Goal: Transaction & Acquisition: Book appointment/travel/reservation

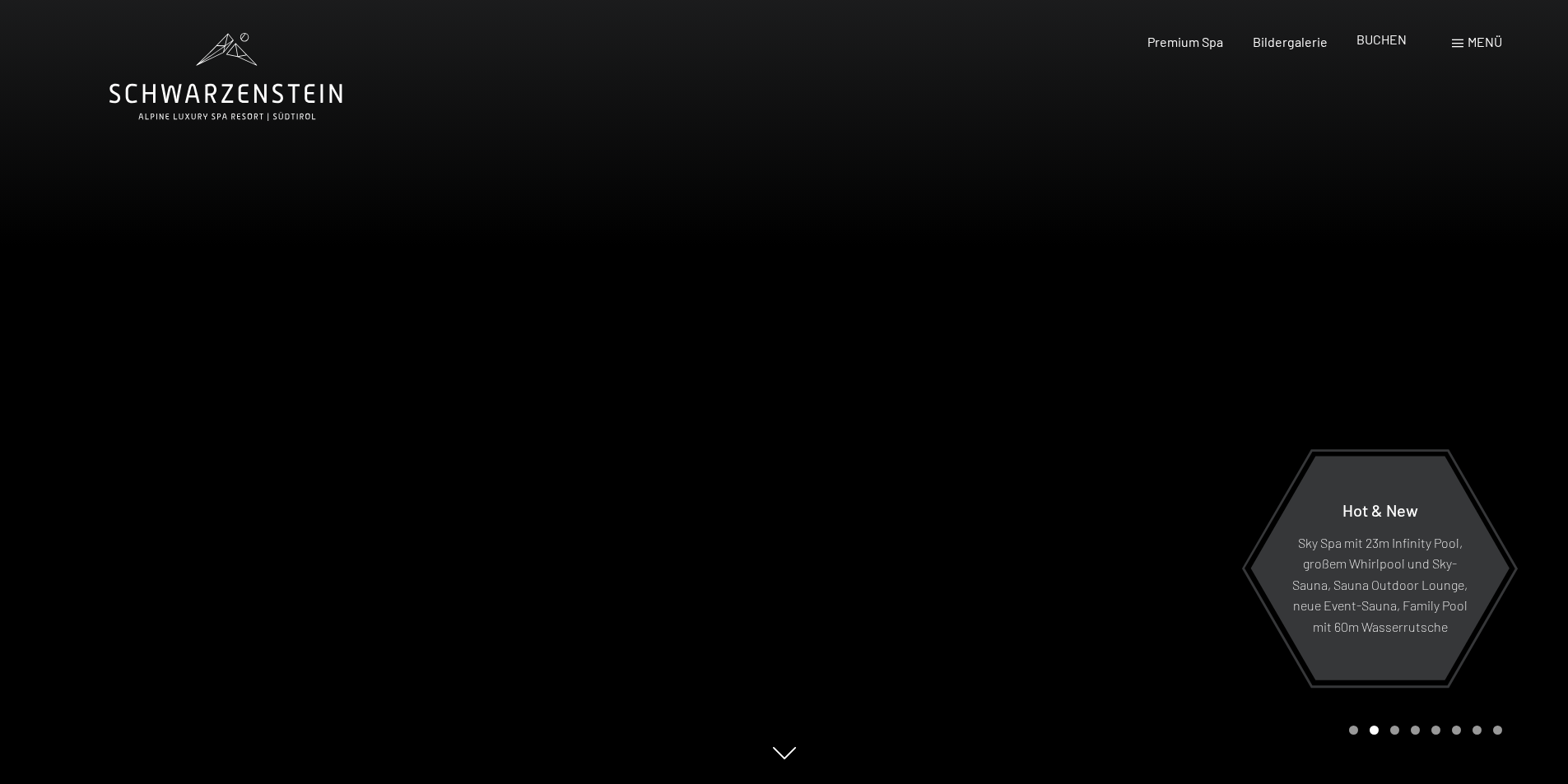
click at [1396, 37] on span "BUCHEN" at bounding box center [1382, 39] width 50 height 16
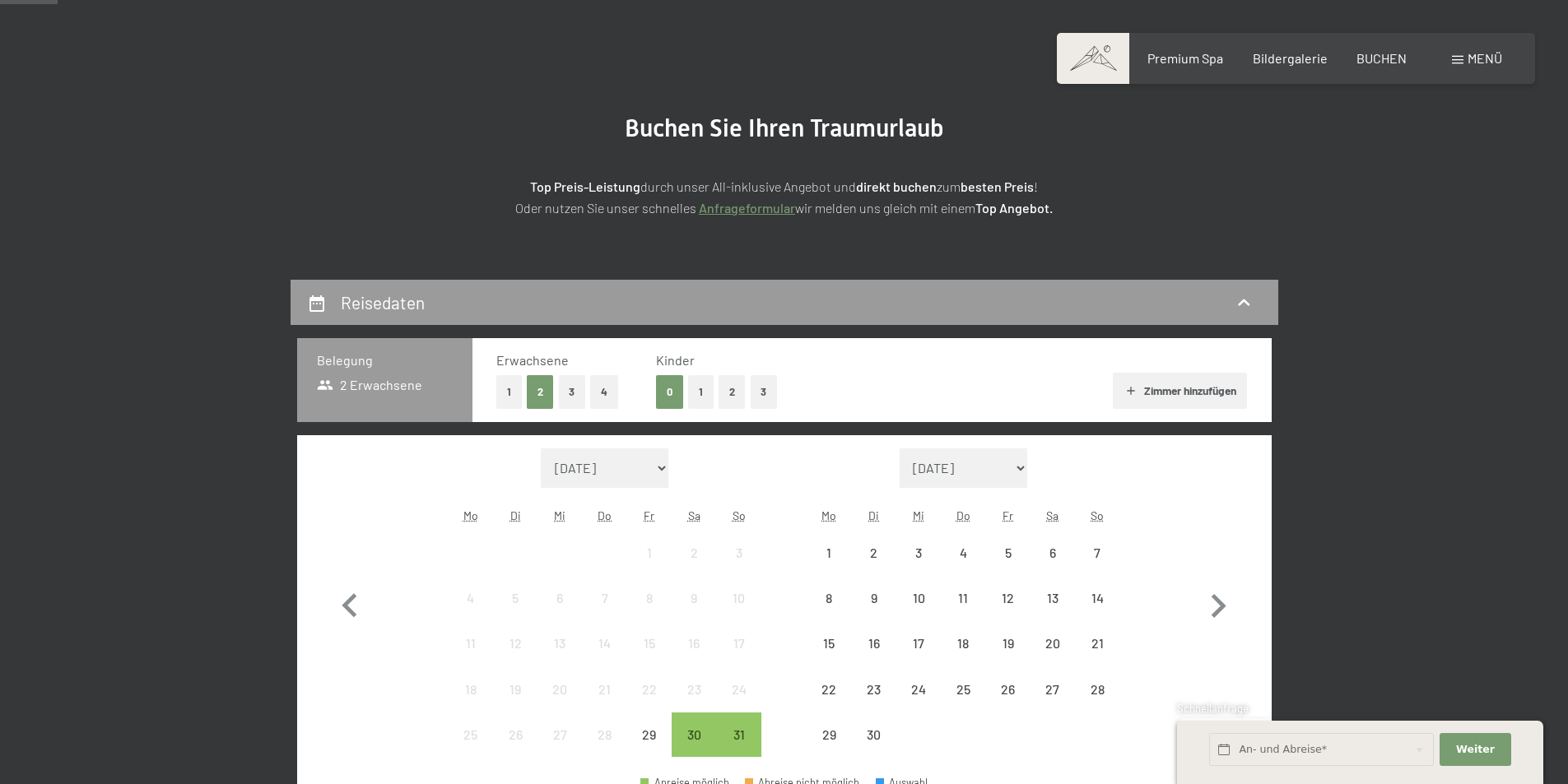
scroll to position [164, 0]
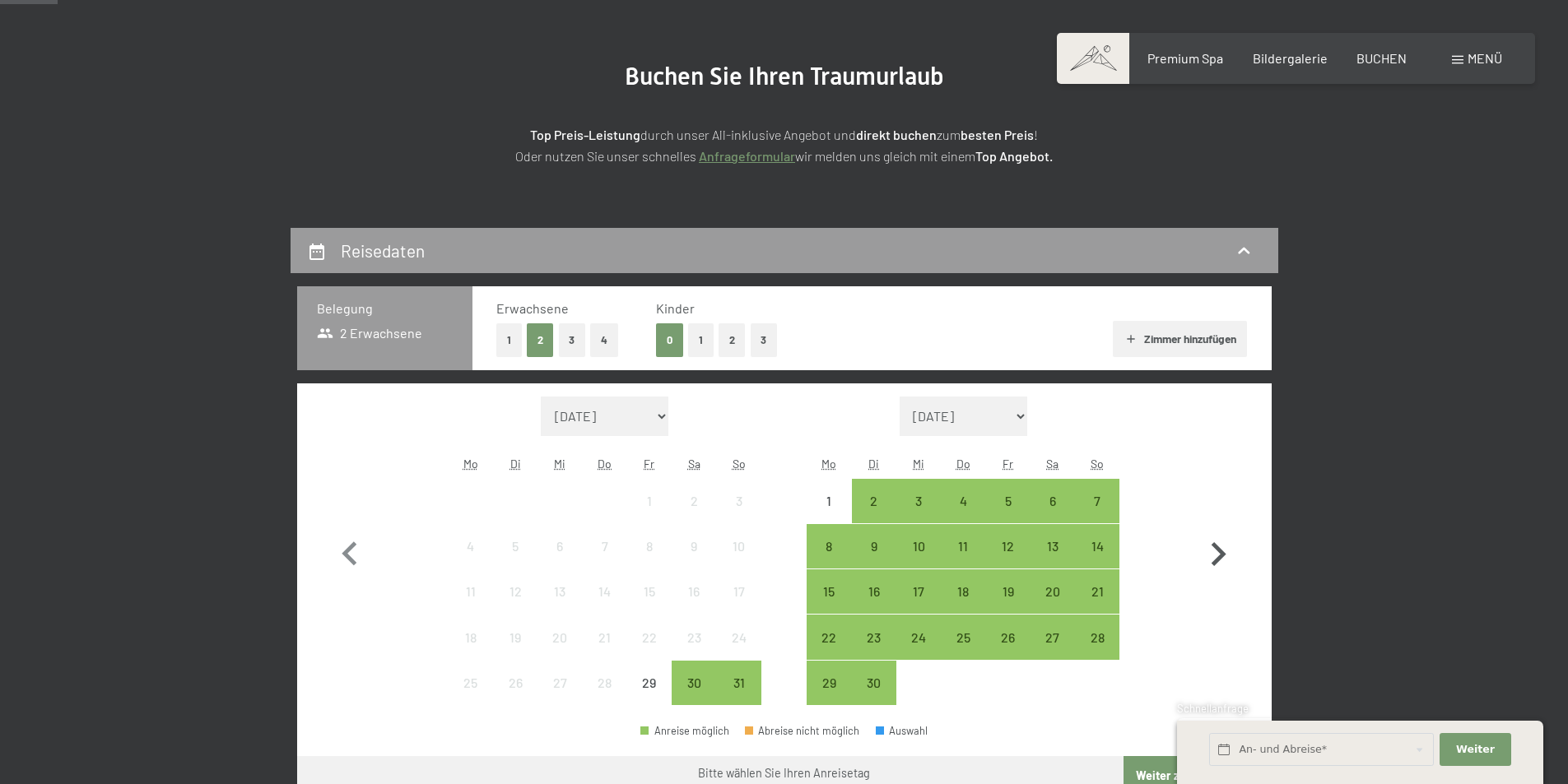
click at [1223, 556] on icon "button" at bounding box center [1219, 554] width 15 height 24
select select "2025-09-01"
select select "2025-10-01"
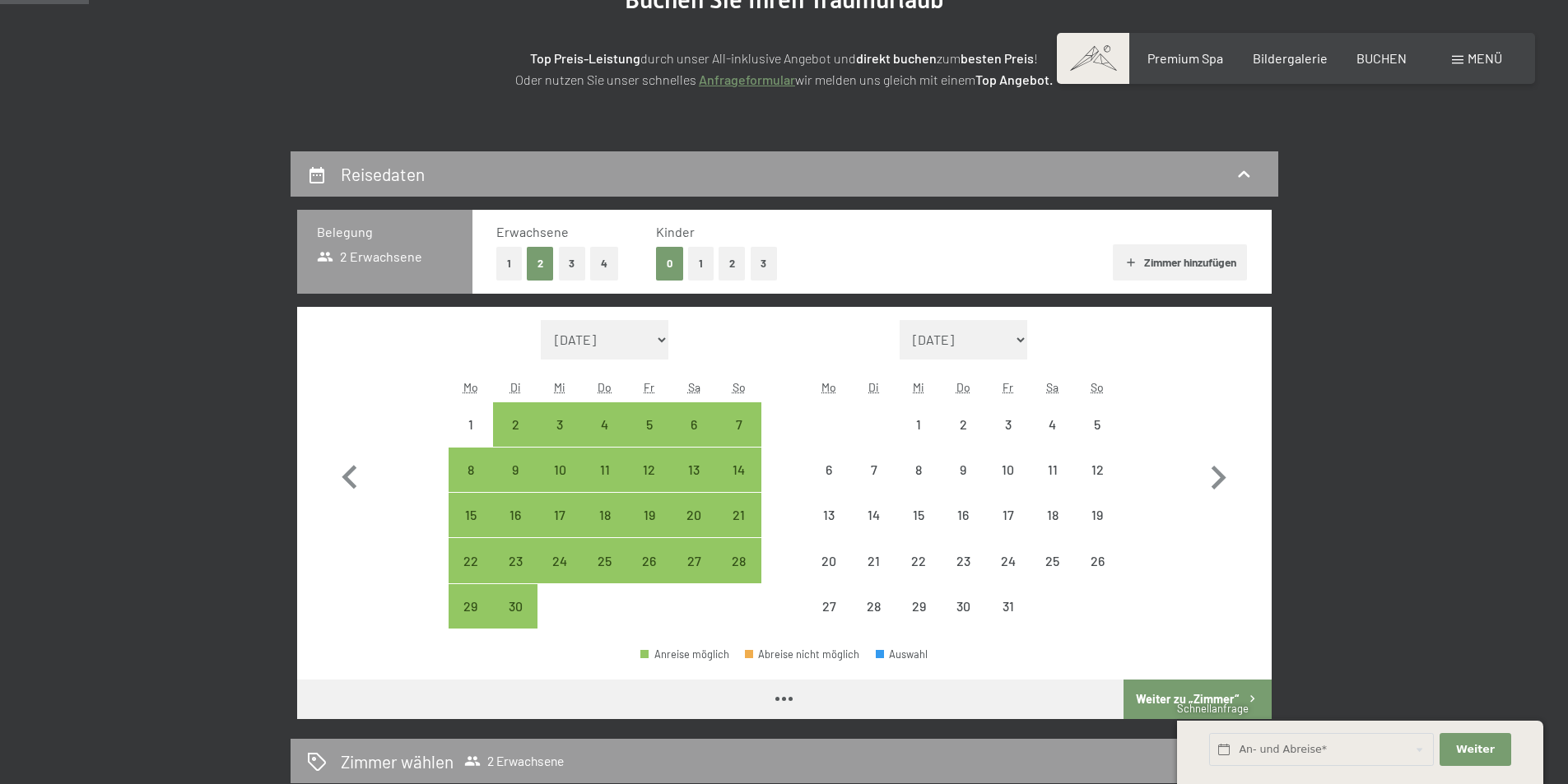
scroll to position [329, 0]
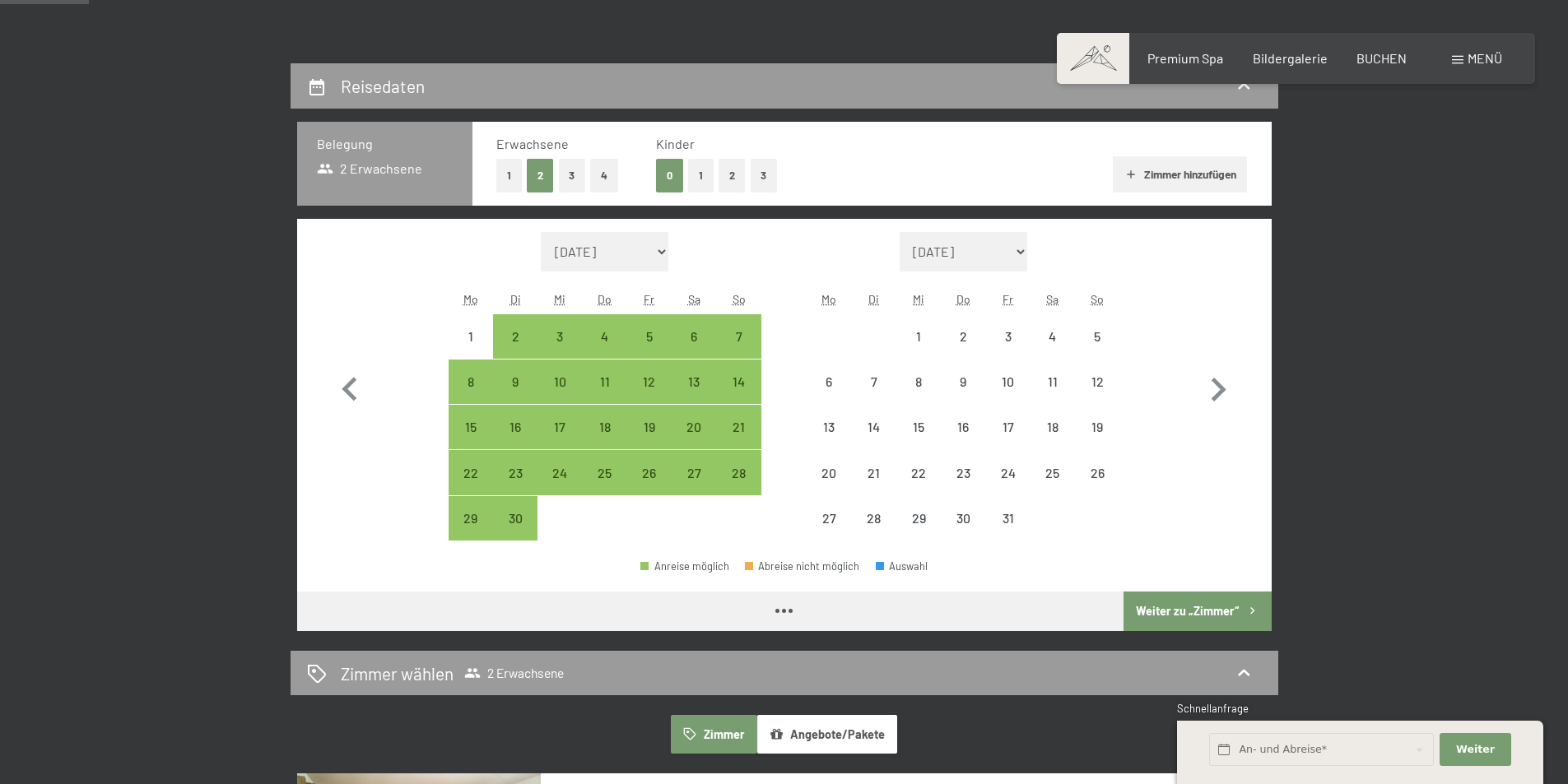
select select "2025-09-01"
select select "2025-10-01"
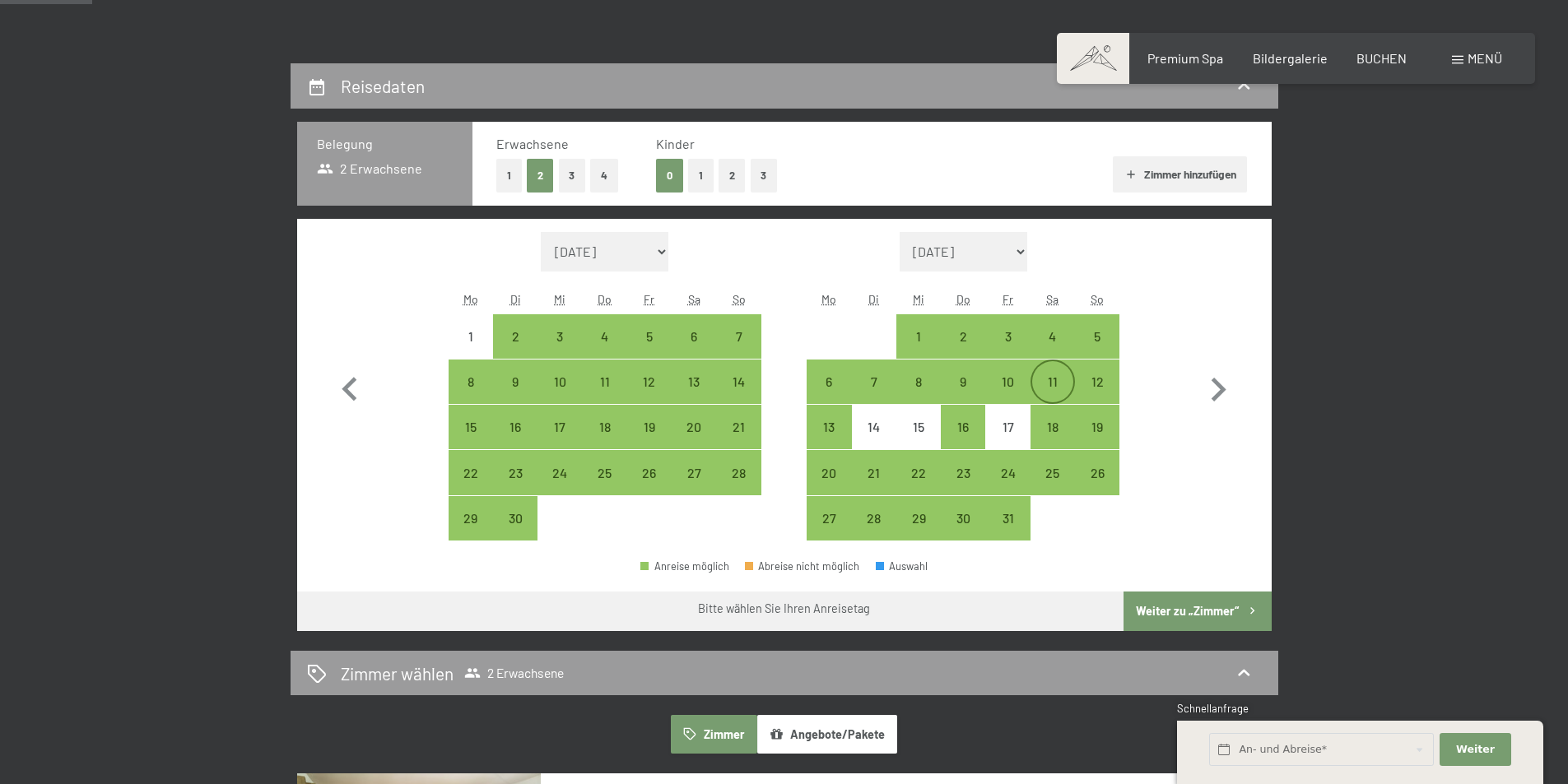
click at [1055, 378] on div "11" at bounding box center [1053, 396] width 42 height 41
select select "2025-09-01"
select select "2025-10-01"
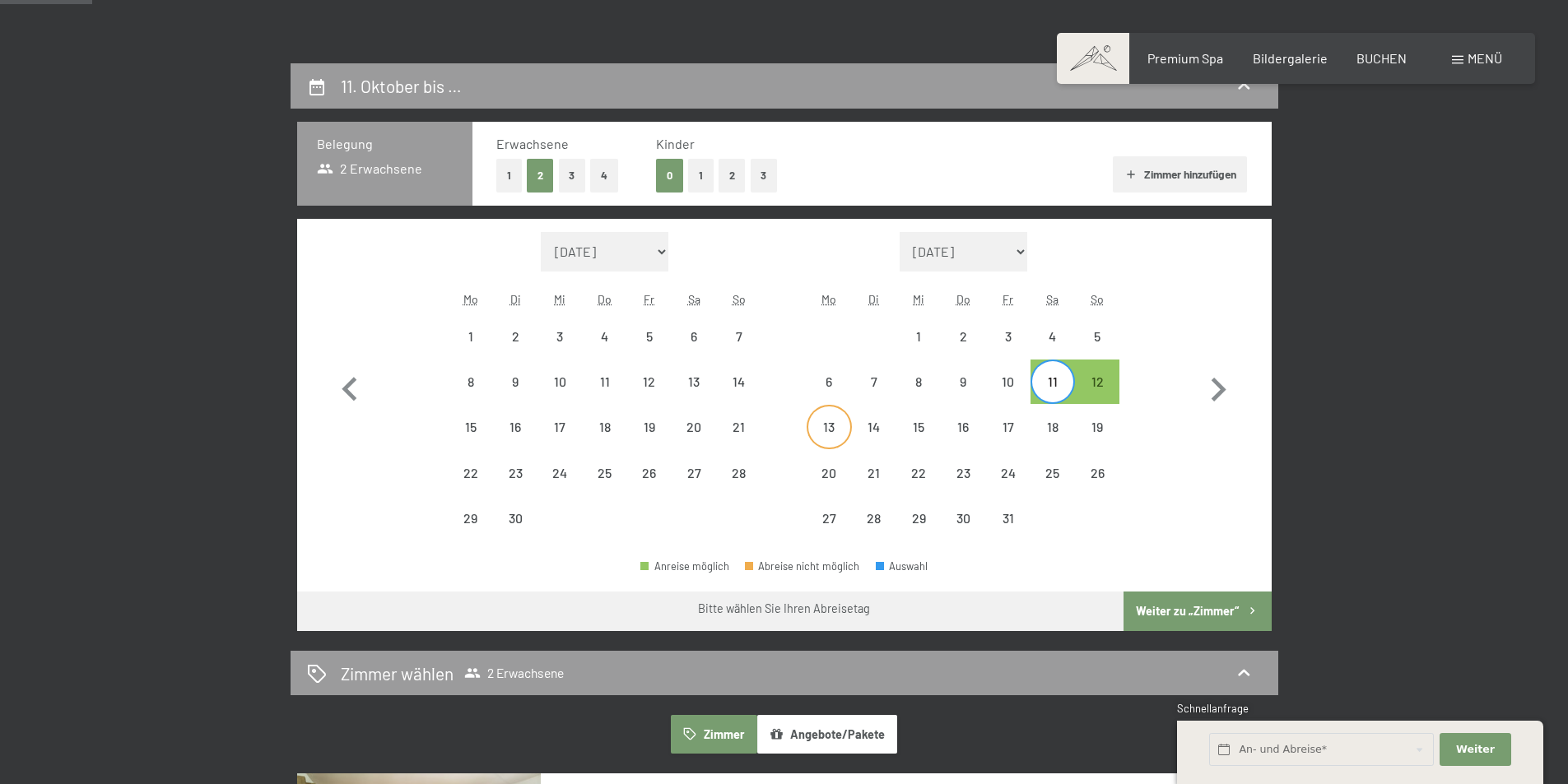
click at [820, 428] on div "13" at bounding box center [829, 441] width 42 height 41
select select "2025-09-01"
select select "2025-10-01"
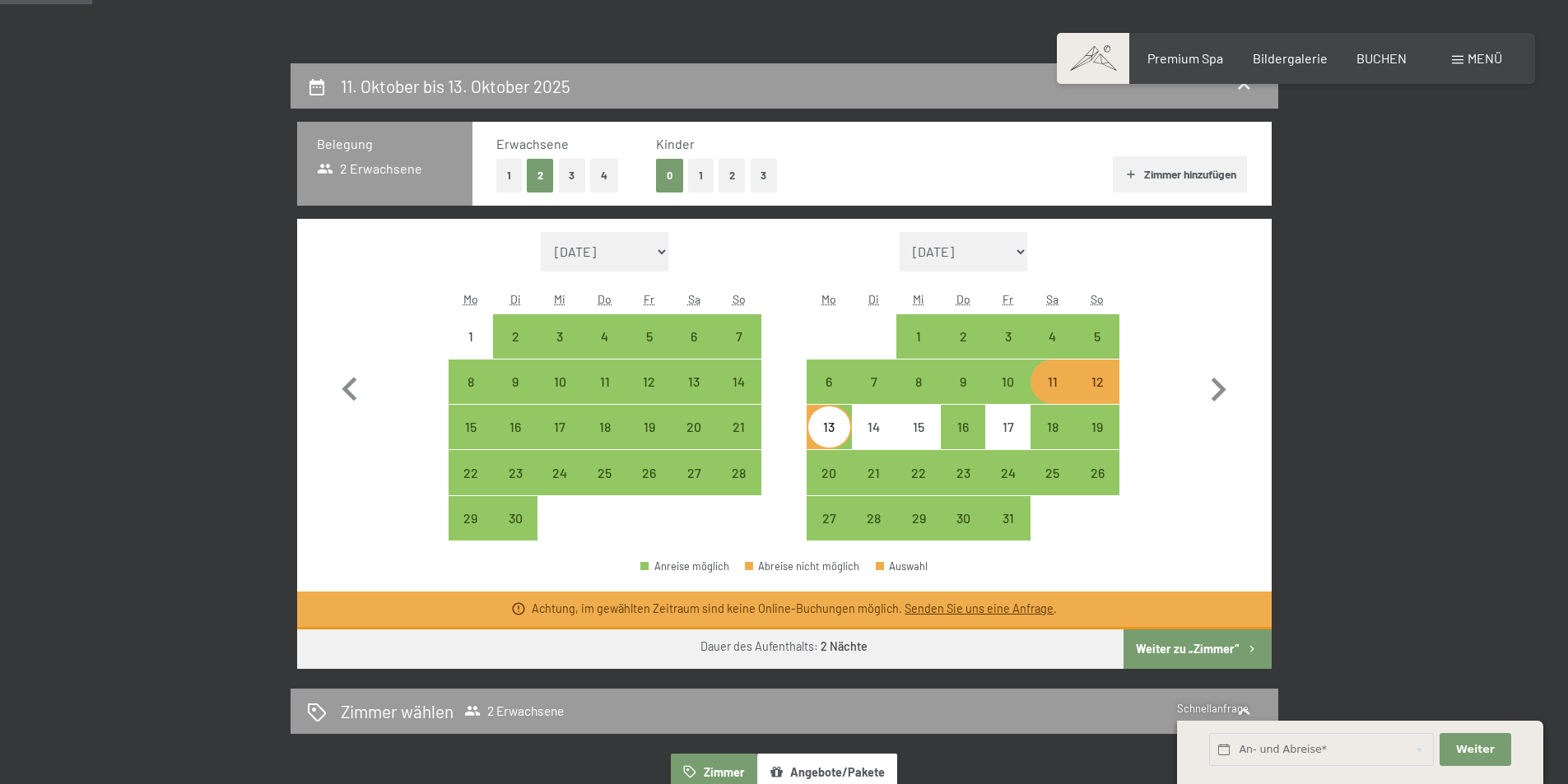
click at [1046, 390] on div "11" at bounding box center [1053, 396] width 42 height 41
select select "2025-09-01"
select select "2025-10-01"
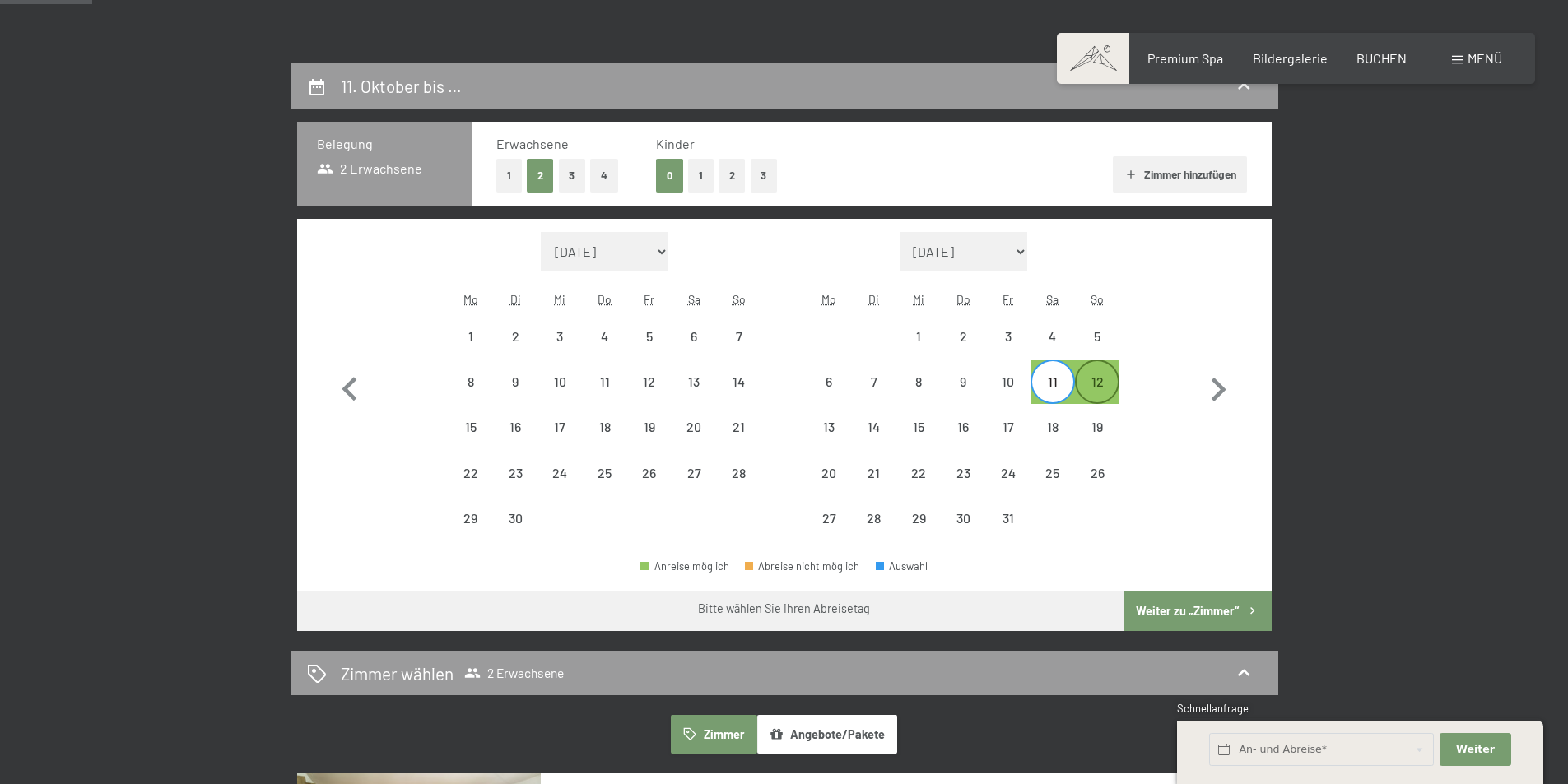
click at [1109, 386] on div "12" at bounding box center [1097, 396] width 42 height 41
select select "2025-09-01"
select select "2025-10-01"
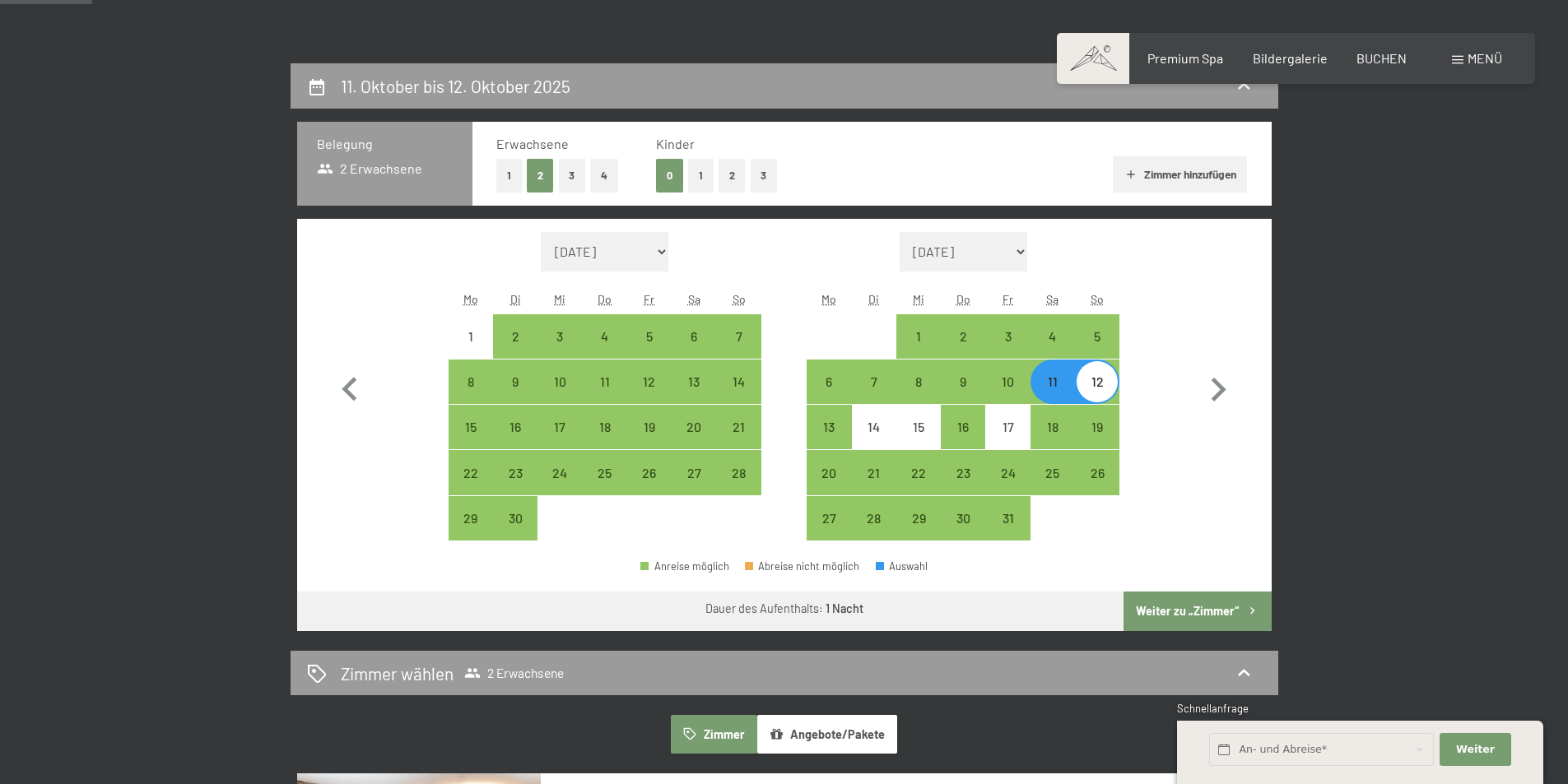
click at [1185, 613] on button "Weiter zu „Zimmer“" at bounding box center [1197, 611] width 148 height 40
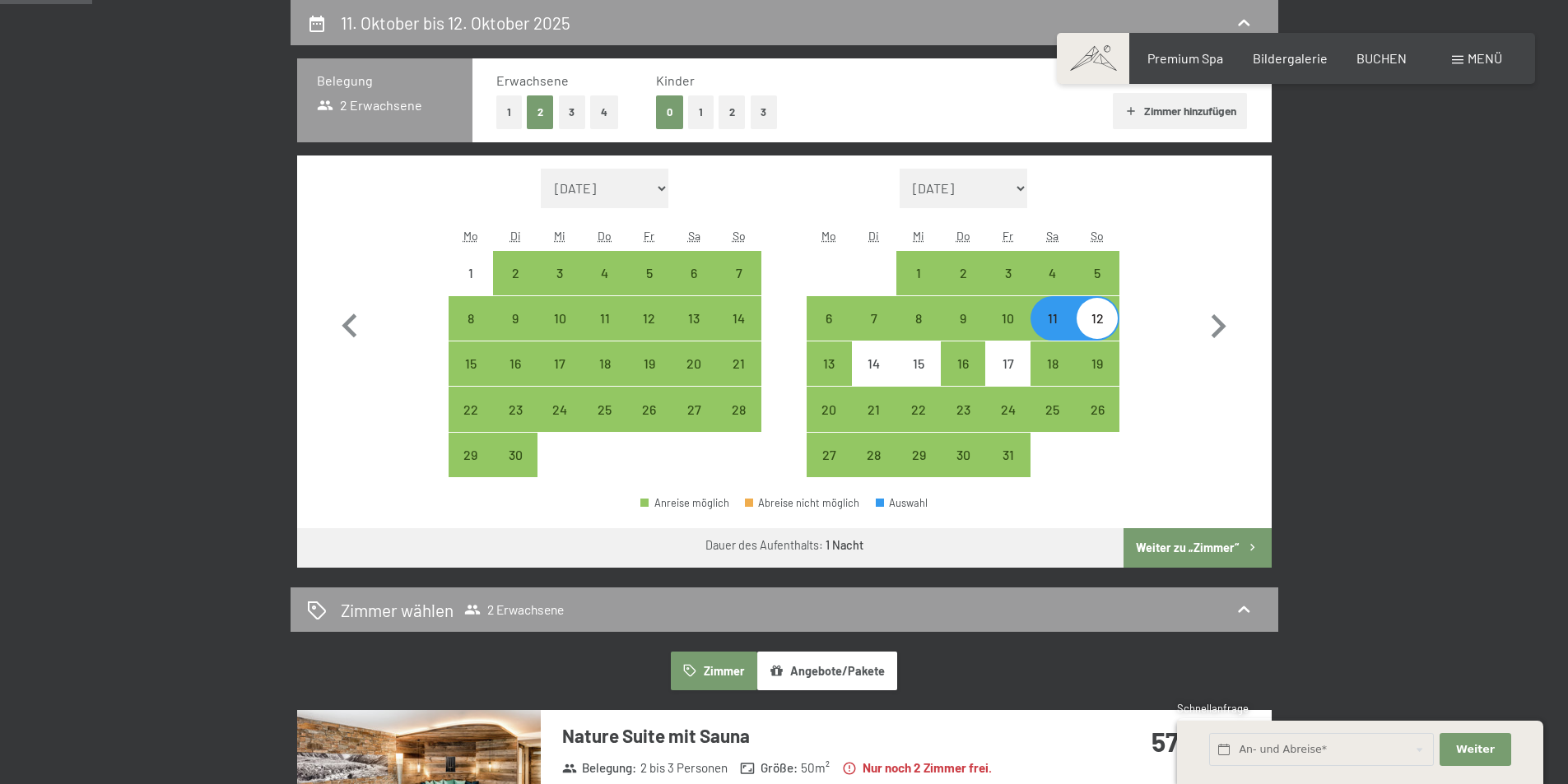
select select "2025-09-01"
select select "2025-10-01"
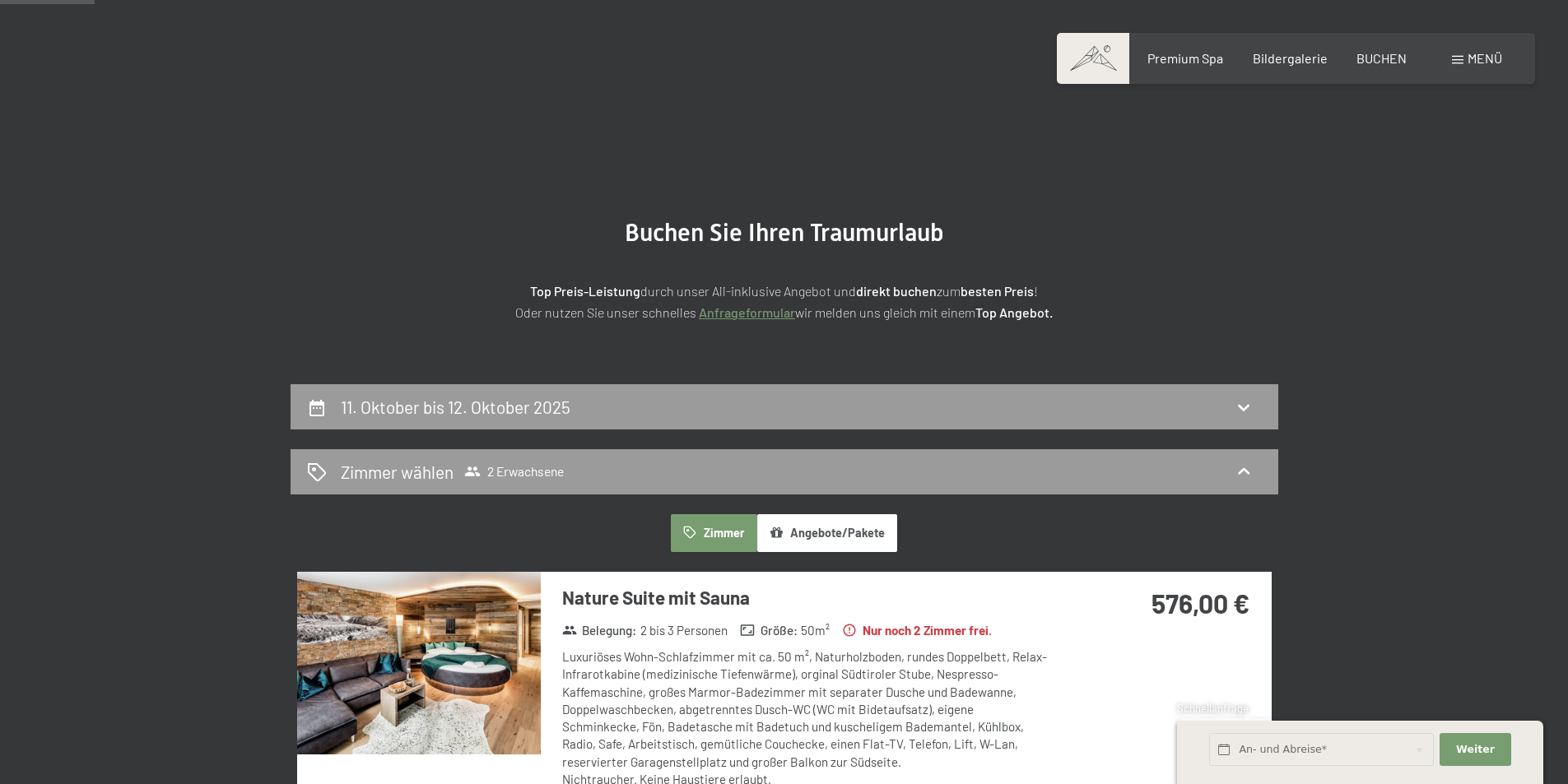
scroll to position [0, 0]
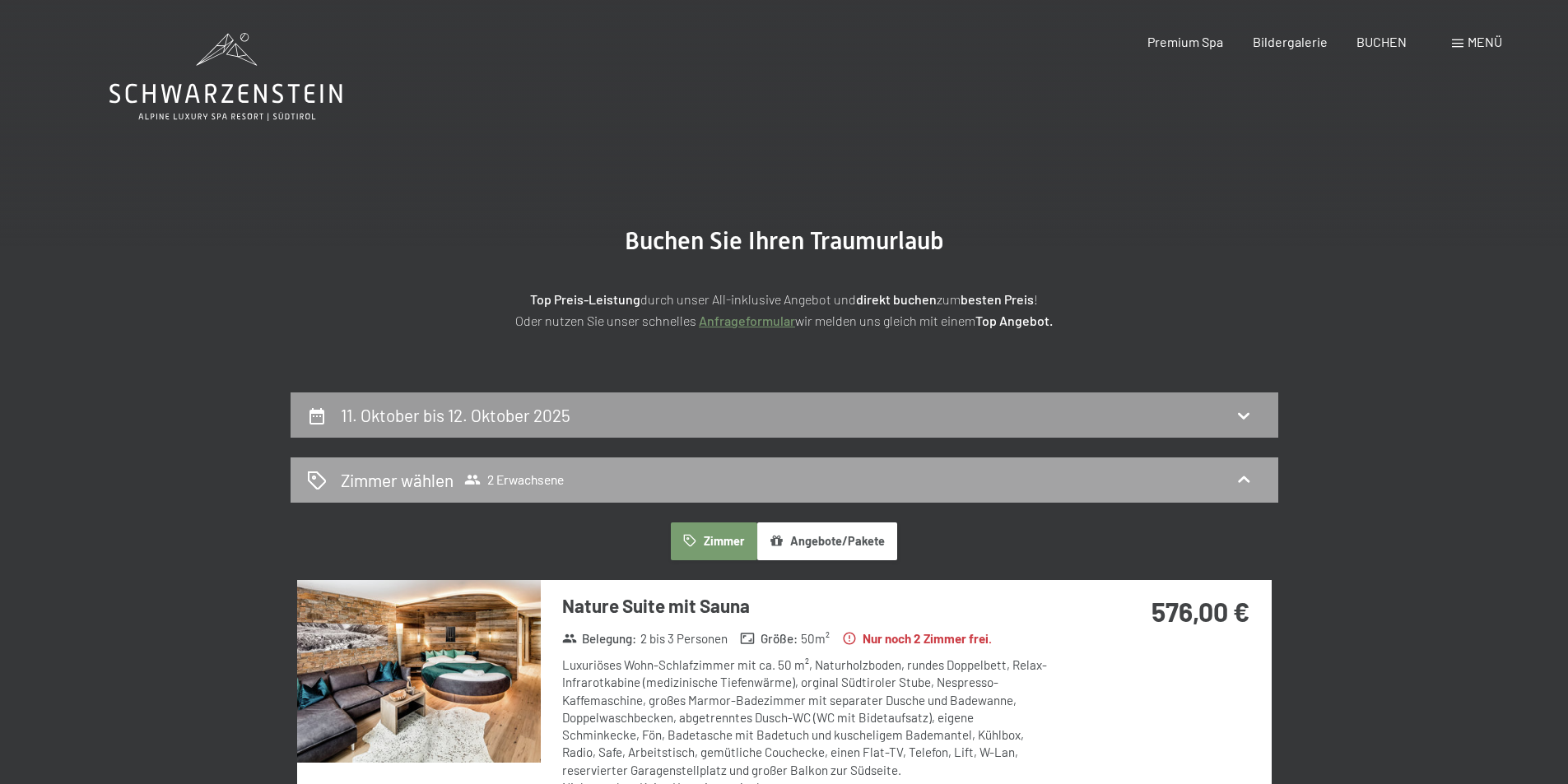
click at [610, 473] on div "Zimmer wählen 2 Erwachsene" at bounding box center [784, 479] width 955 height 24
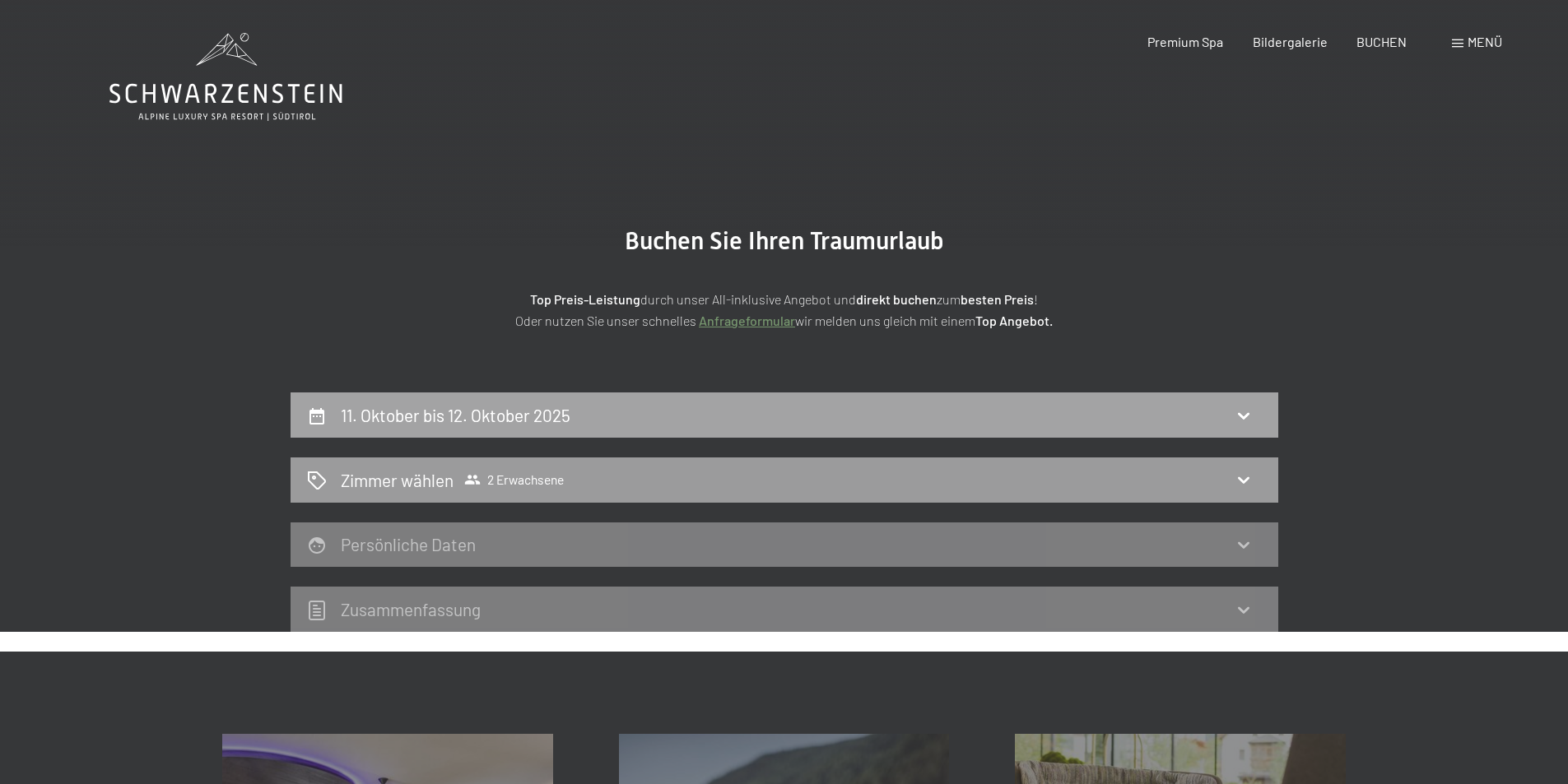
click at [625, 418] on div "11. Oktober bis 12. Oktober 2025" at bounding box center [784, 415] width 955 height 24
select select "2025-09-01"
select select "2025-10-01"
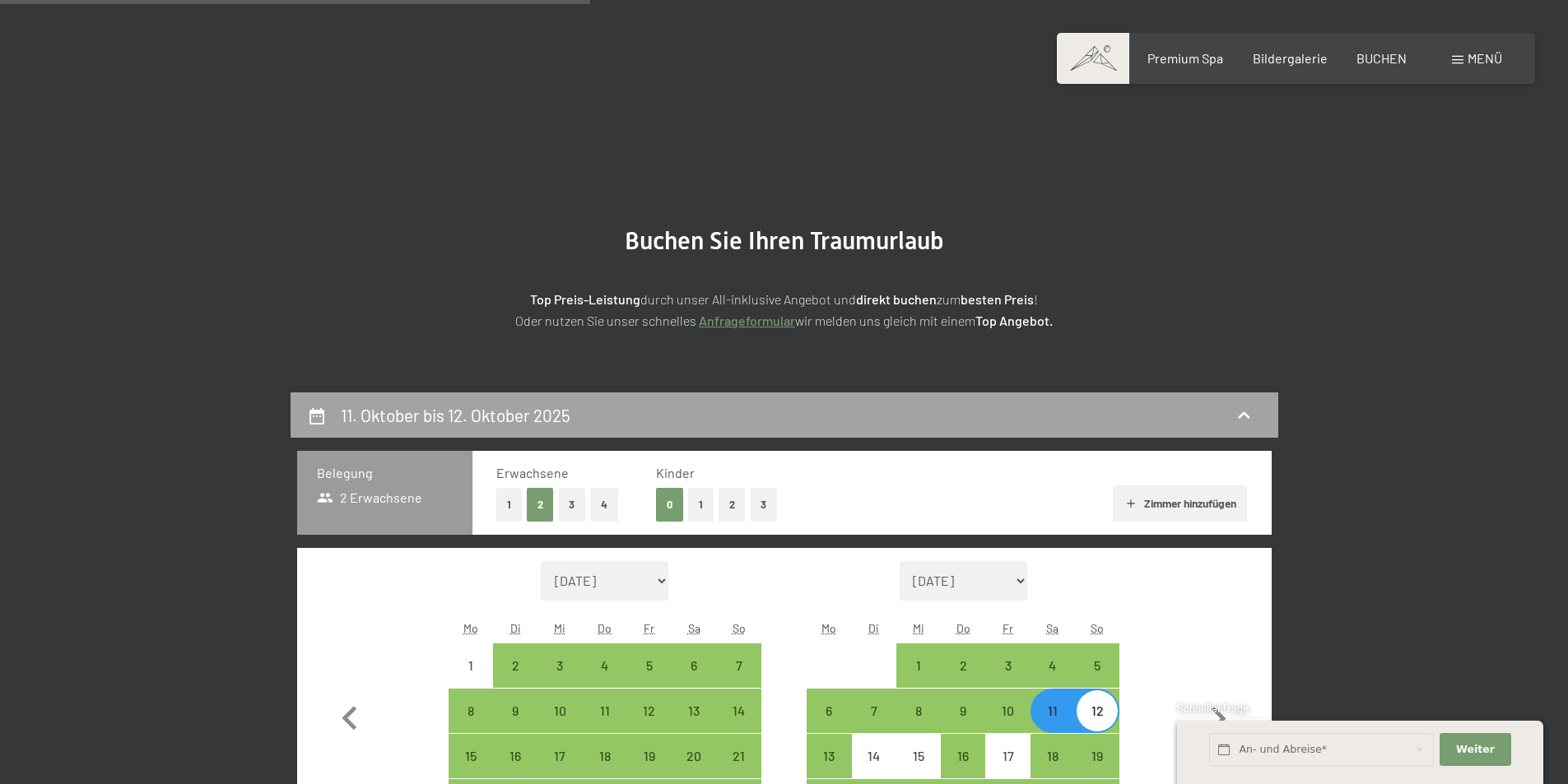
scroll to position [392, 0]
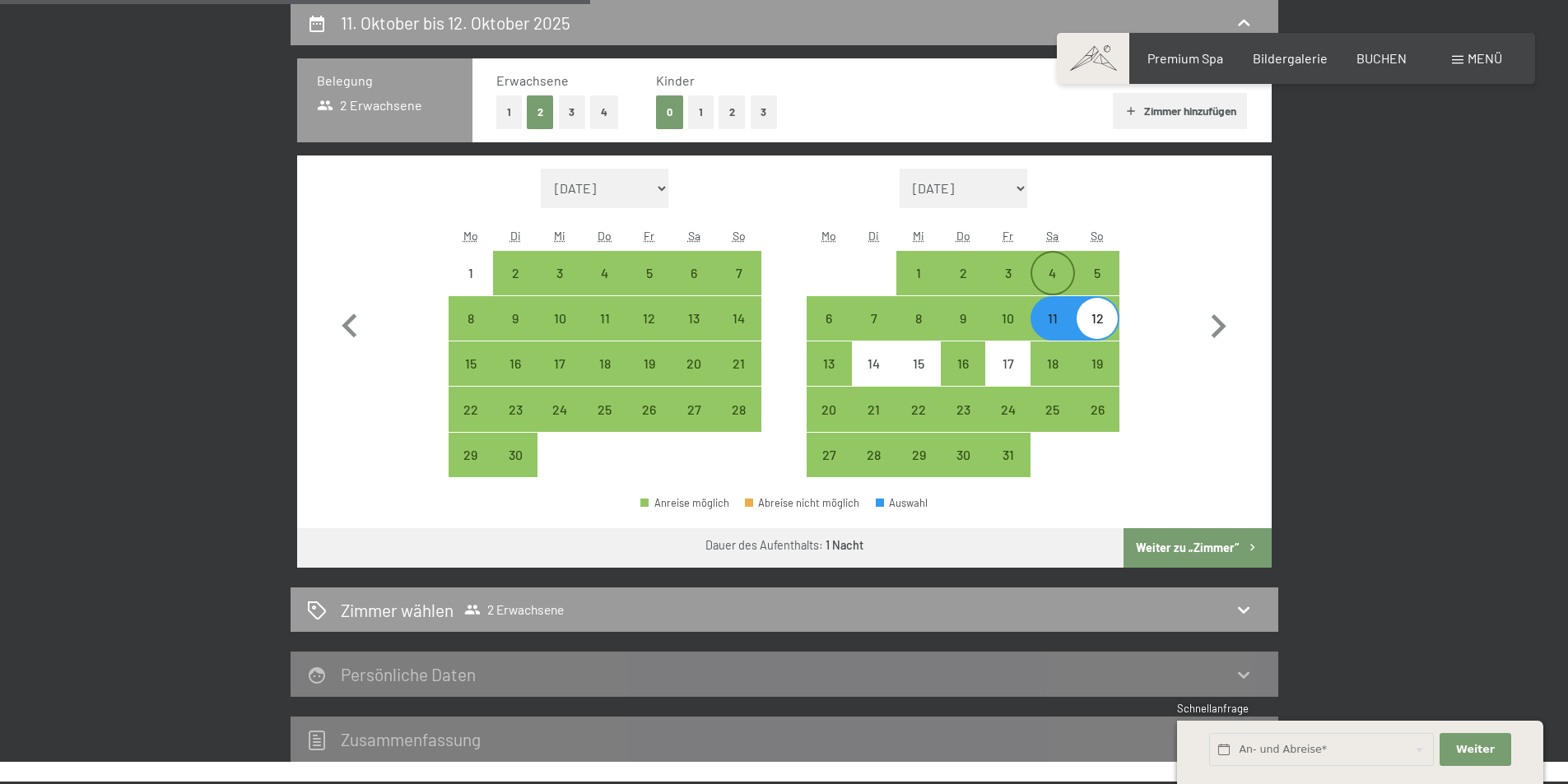
click at [1069, 272] on div "4" at bounding box center [1053, 287] width 42 height 41
select select "2025-09-01"
select select "2025-10-01"
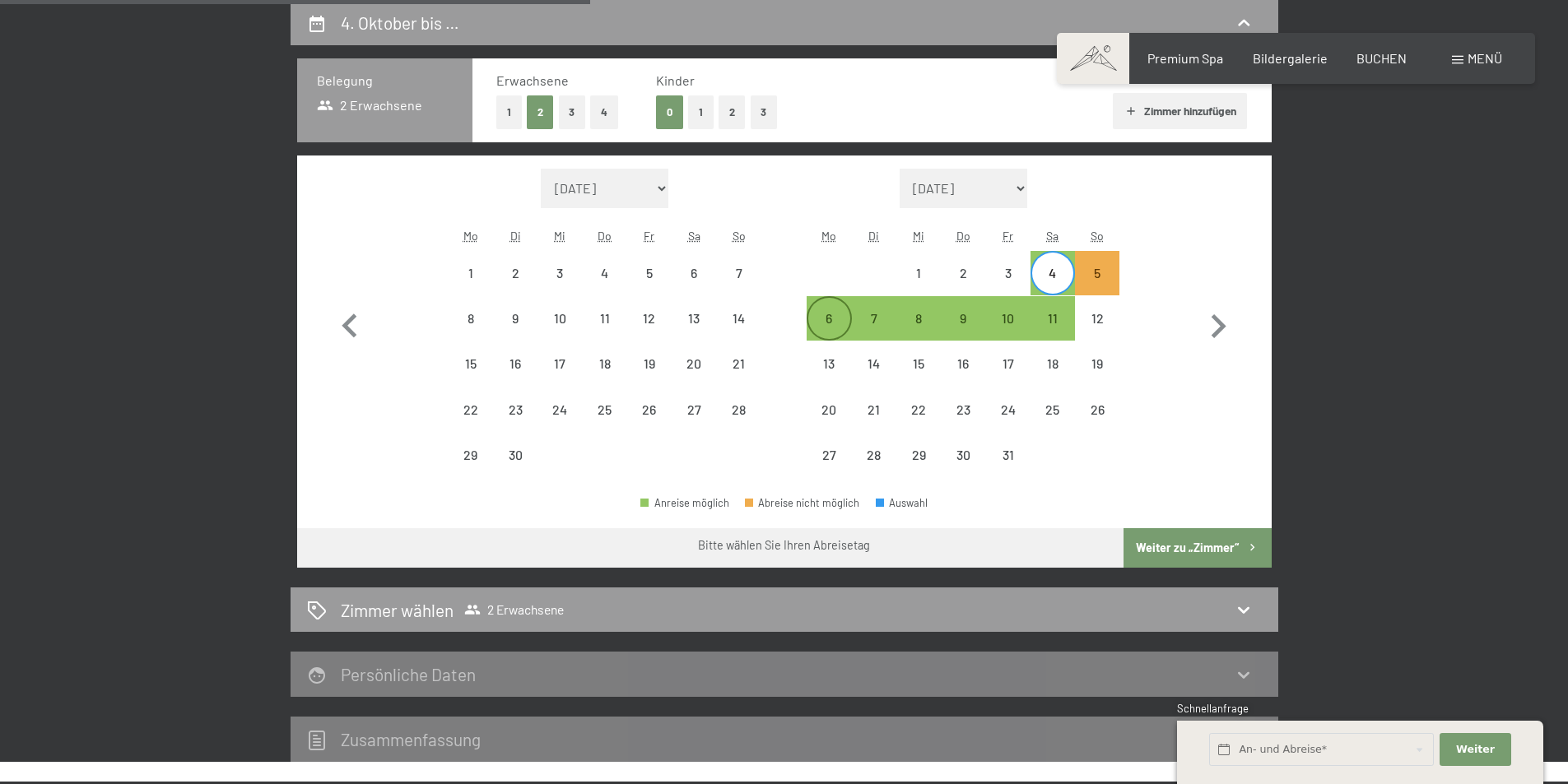
click at [829, 316] on div "6" at bounding box center [829, 332] width 42 height 41
select select "2025-09-01"
select select "2025-10-01"
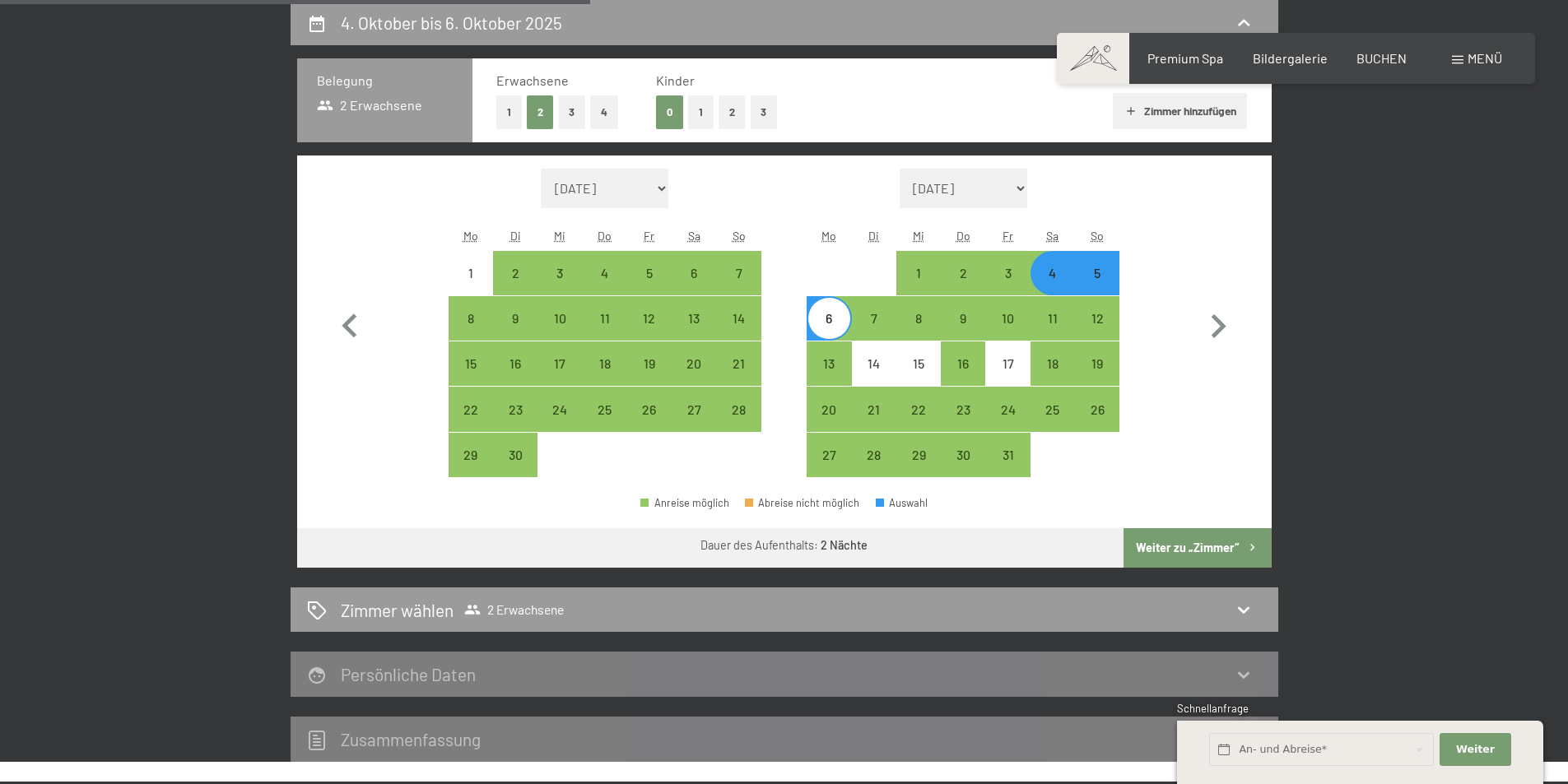
click at [1211, 547] on button "Weiter zu „Zimmer“" at bounding box center [1197, 547] width 148 height 40
select select "2025-09-01"
select select "2025-10-01"
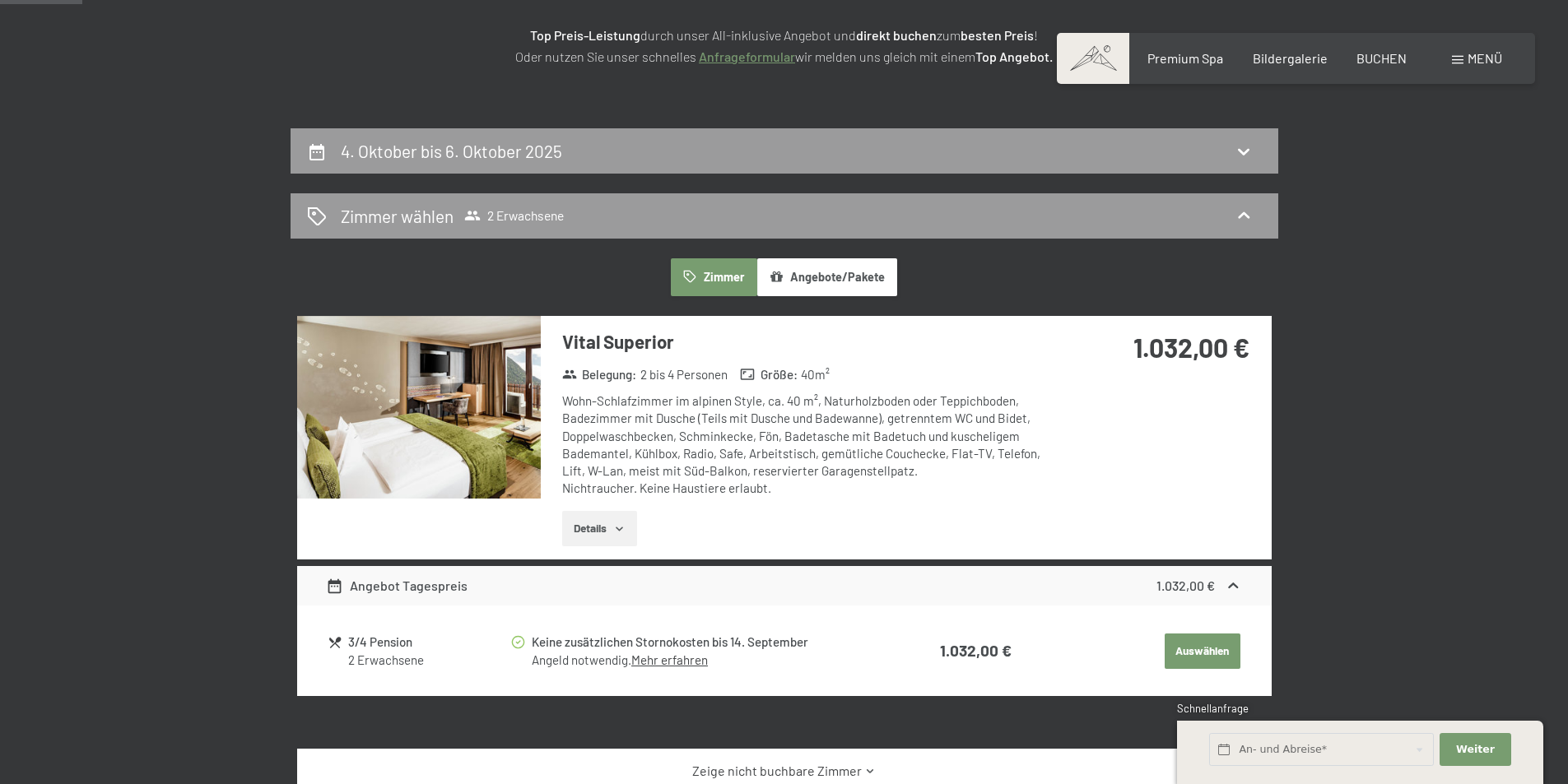
scroll to position [64, 0]
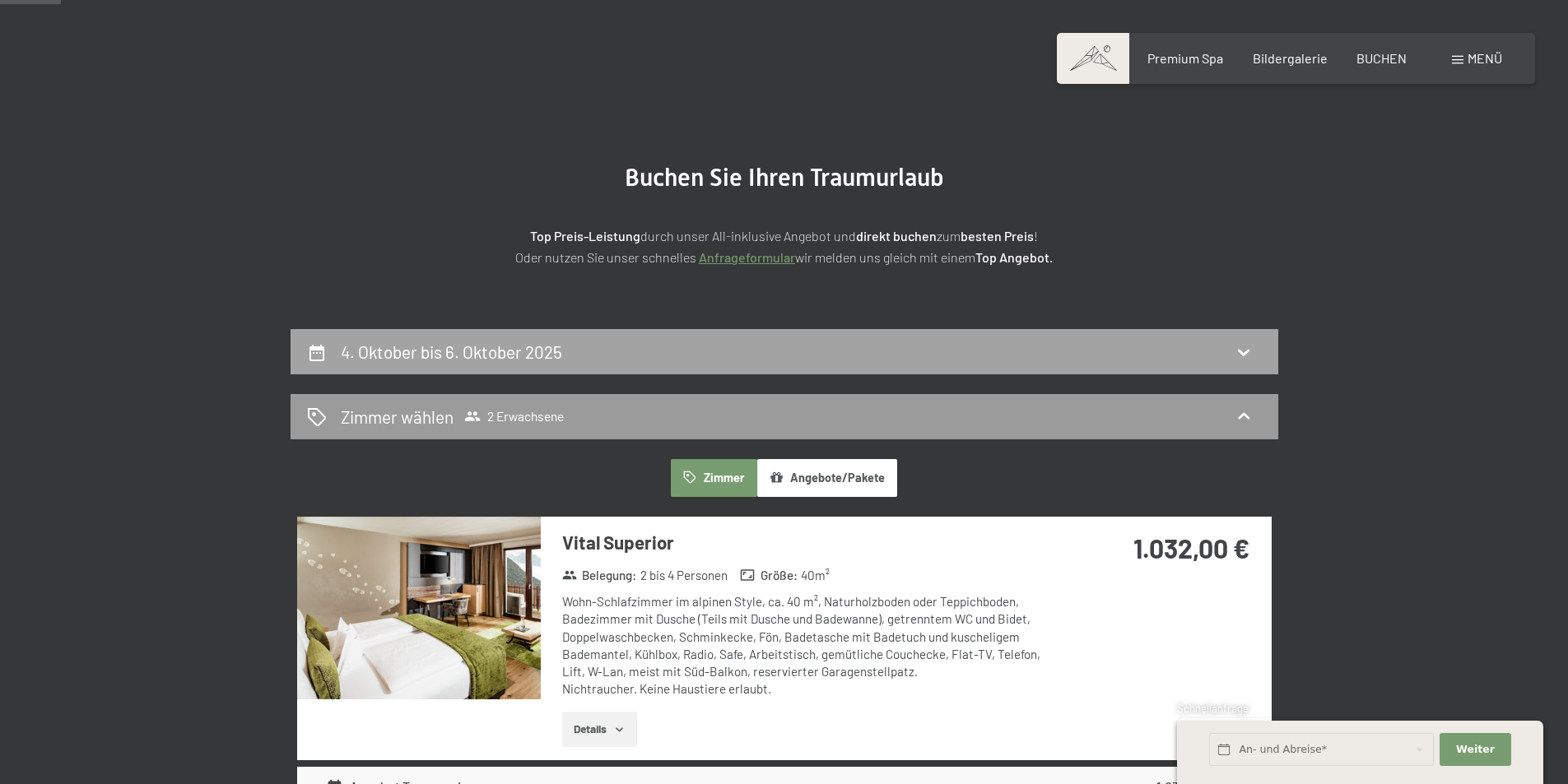
click at [623, 366] on div "4. Oktober bis 6. Oktober 2025" at bounding box center [784, 351] width 988 height 45
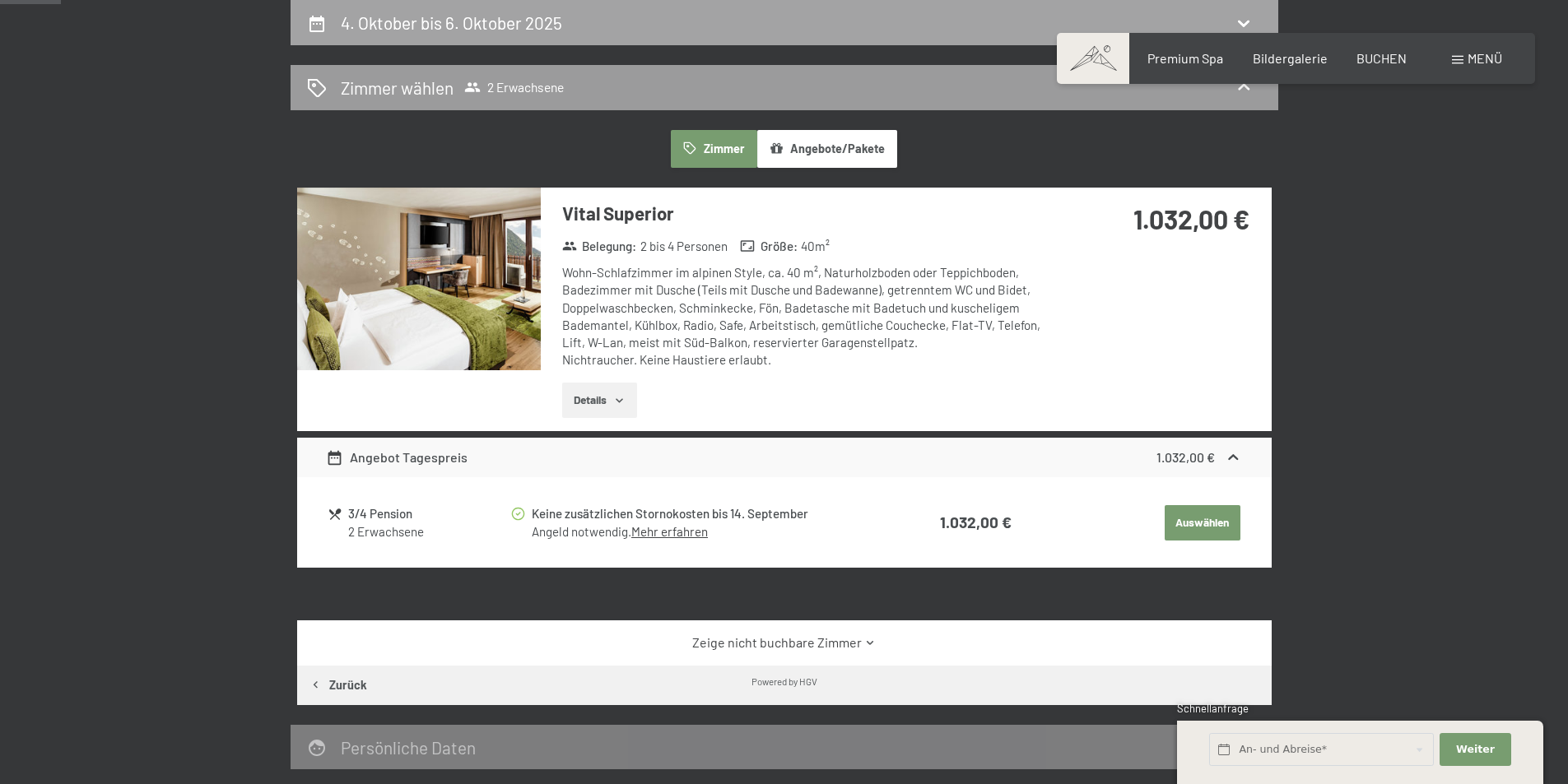
select select "2025-09-01"
select select "2025-10-01"
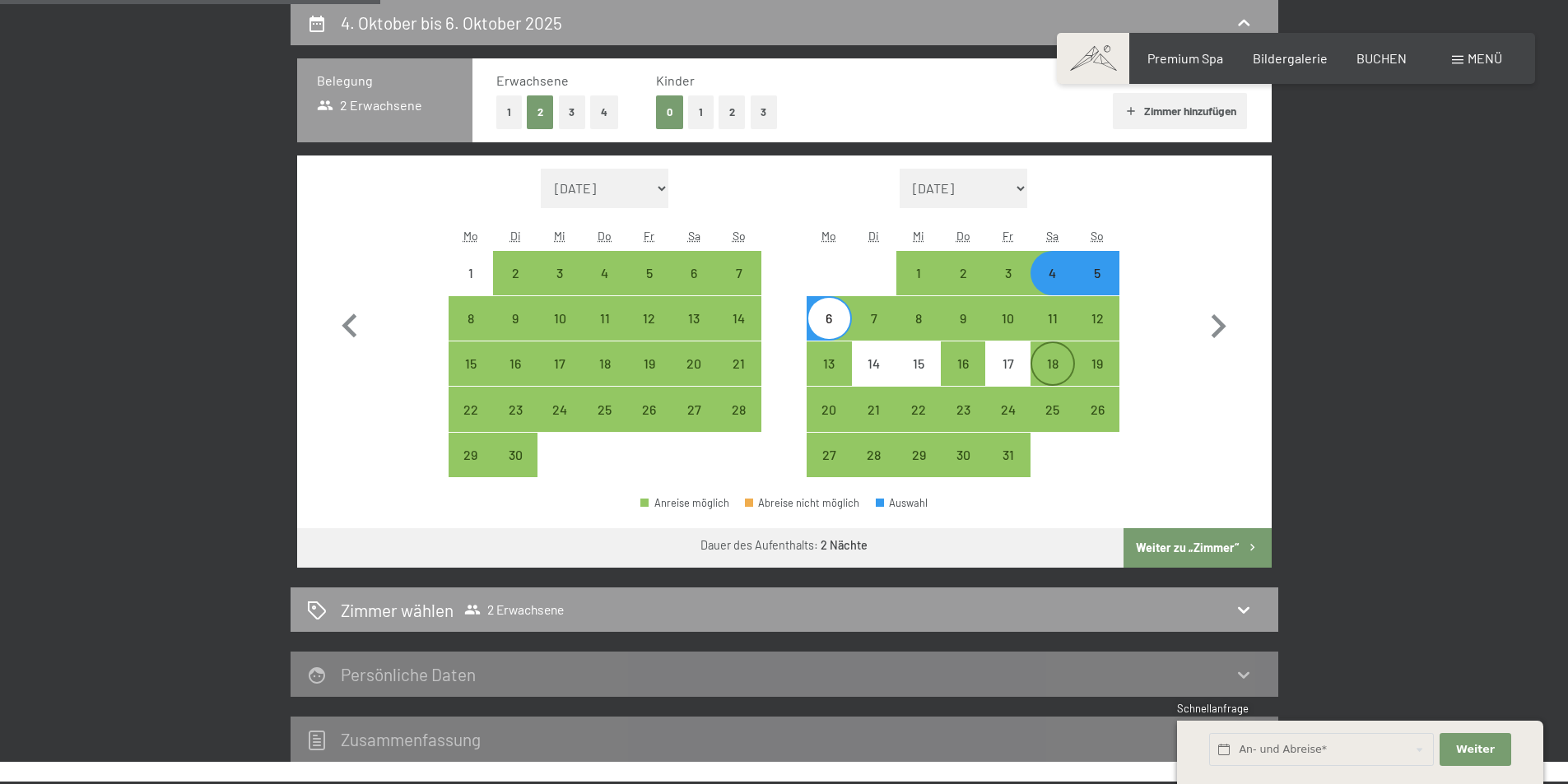
click at [1068, 358] on div "18" at bounding box center [1053, 377] width 42 height 41
select select "2025-09-01"
select select "2025-10-01"
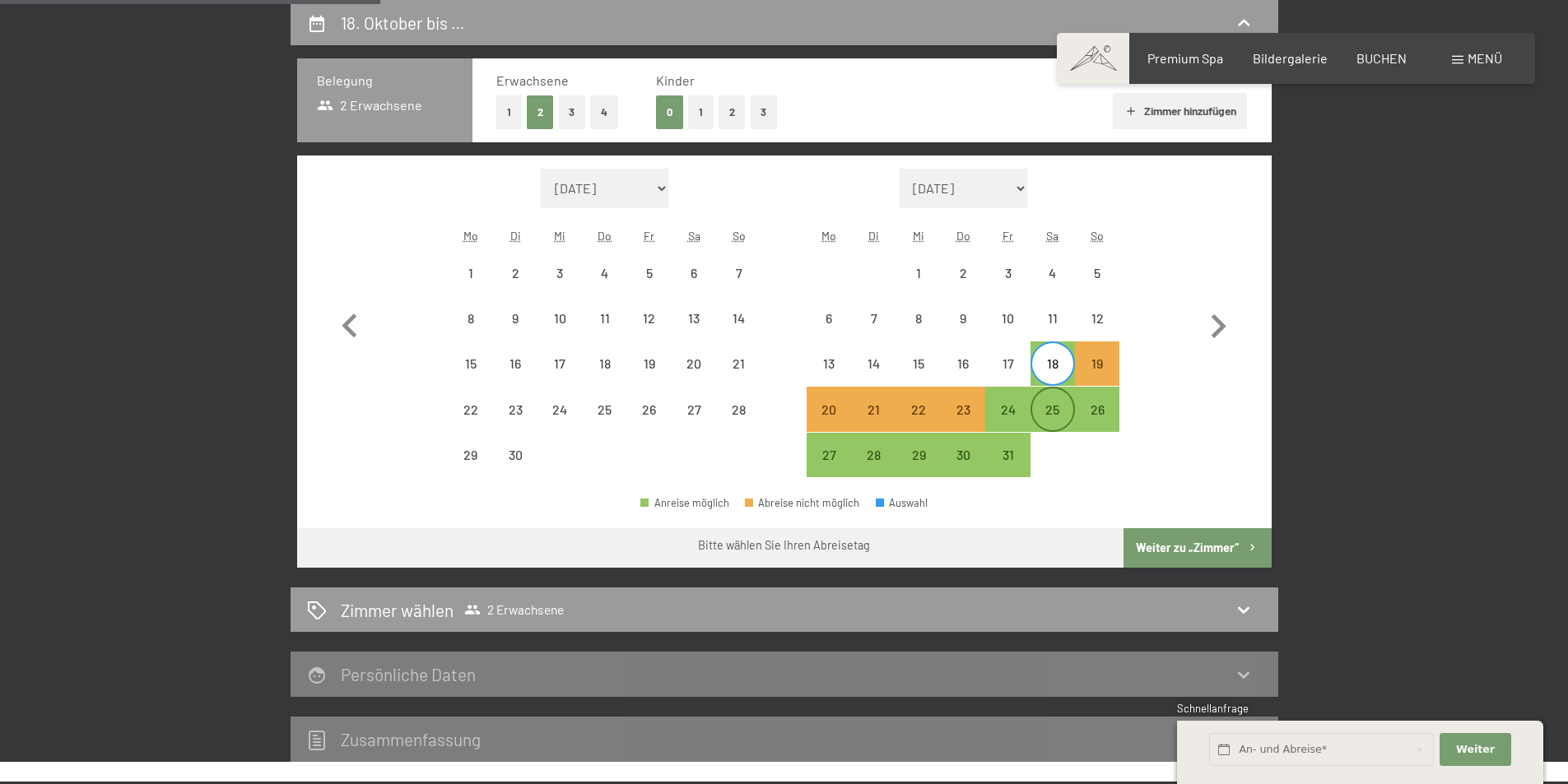
click at [1049, 412] on div "25" at bounding box center [1053, 424] width 42 height 41
select select "2025-09-01"
select select "2025-10-01"
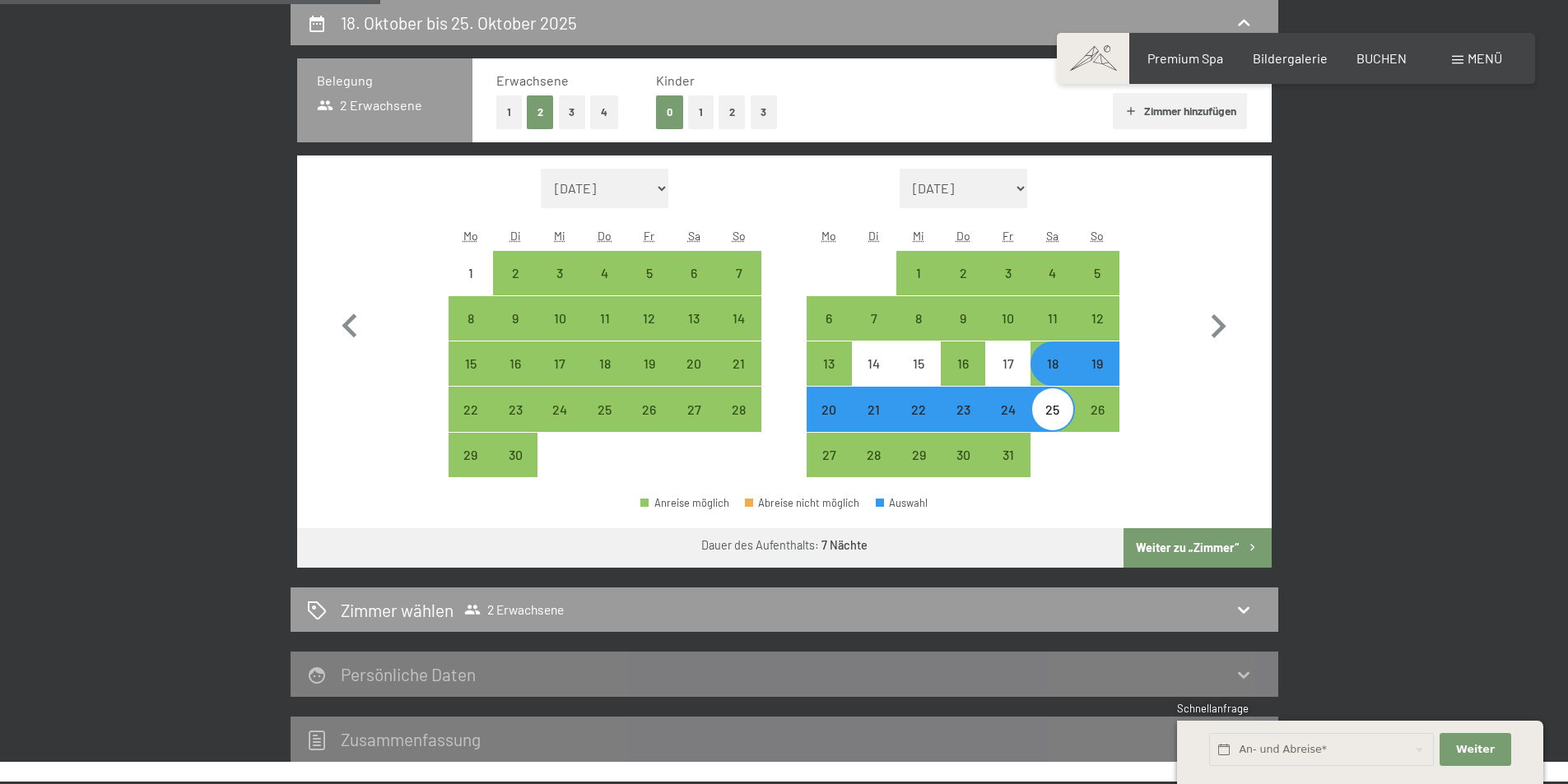
click at [1049, 412] on div "25" at bounding box center [1053, 424] width 42 height 41
select select "2025-09-01"
select select "2025-10-01"
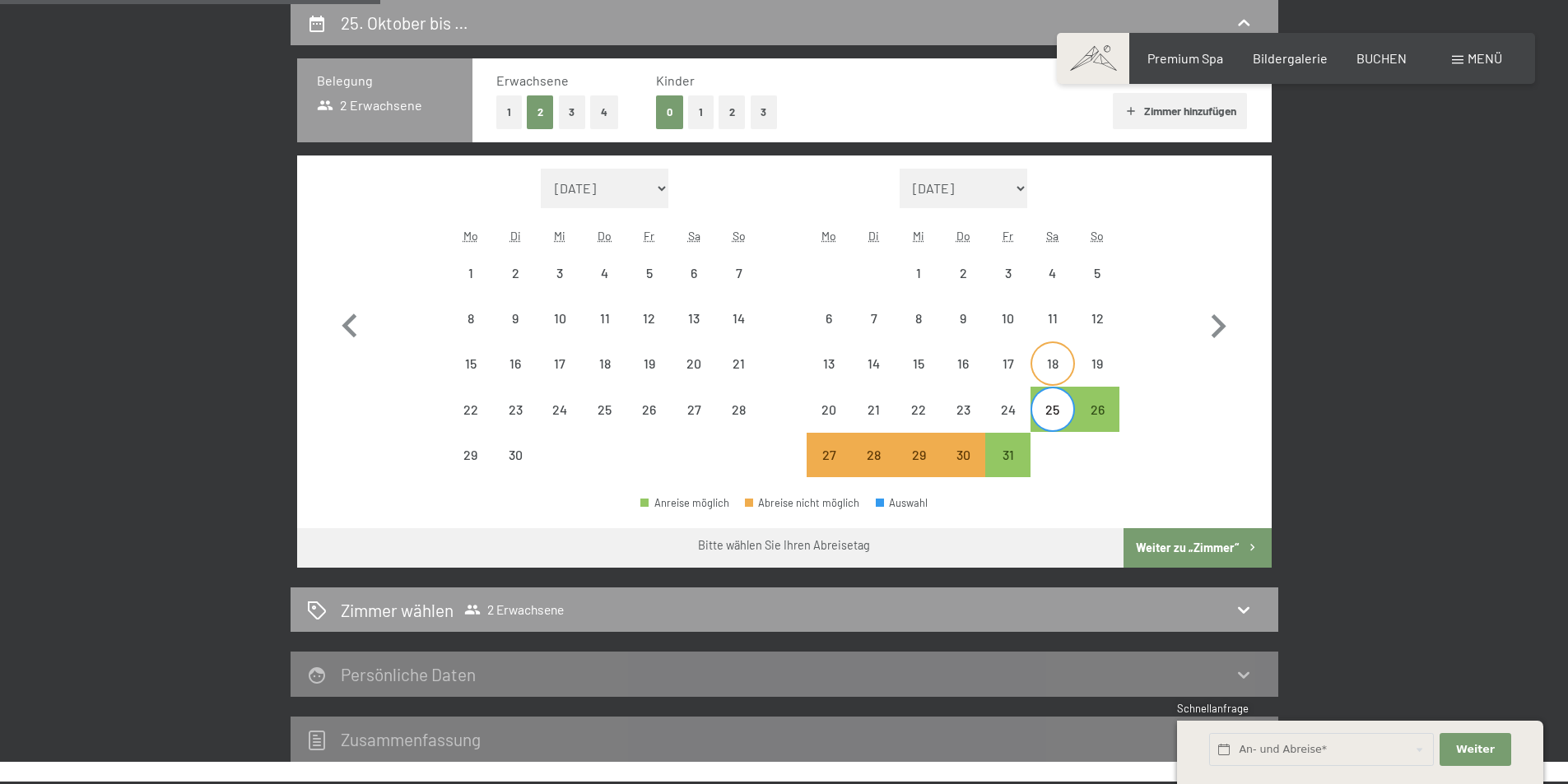
click at [1049, 373] on div "18" at bounding box center [1053, 377] width 42 height 41
select select "2025-09-01"
select select "2025-10-01"
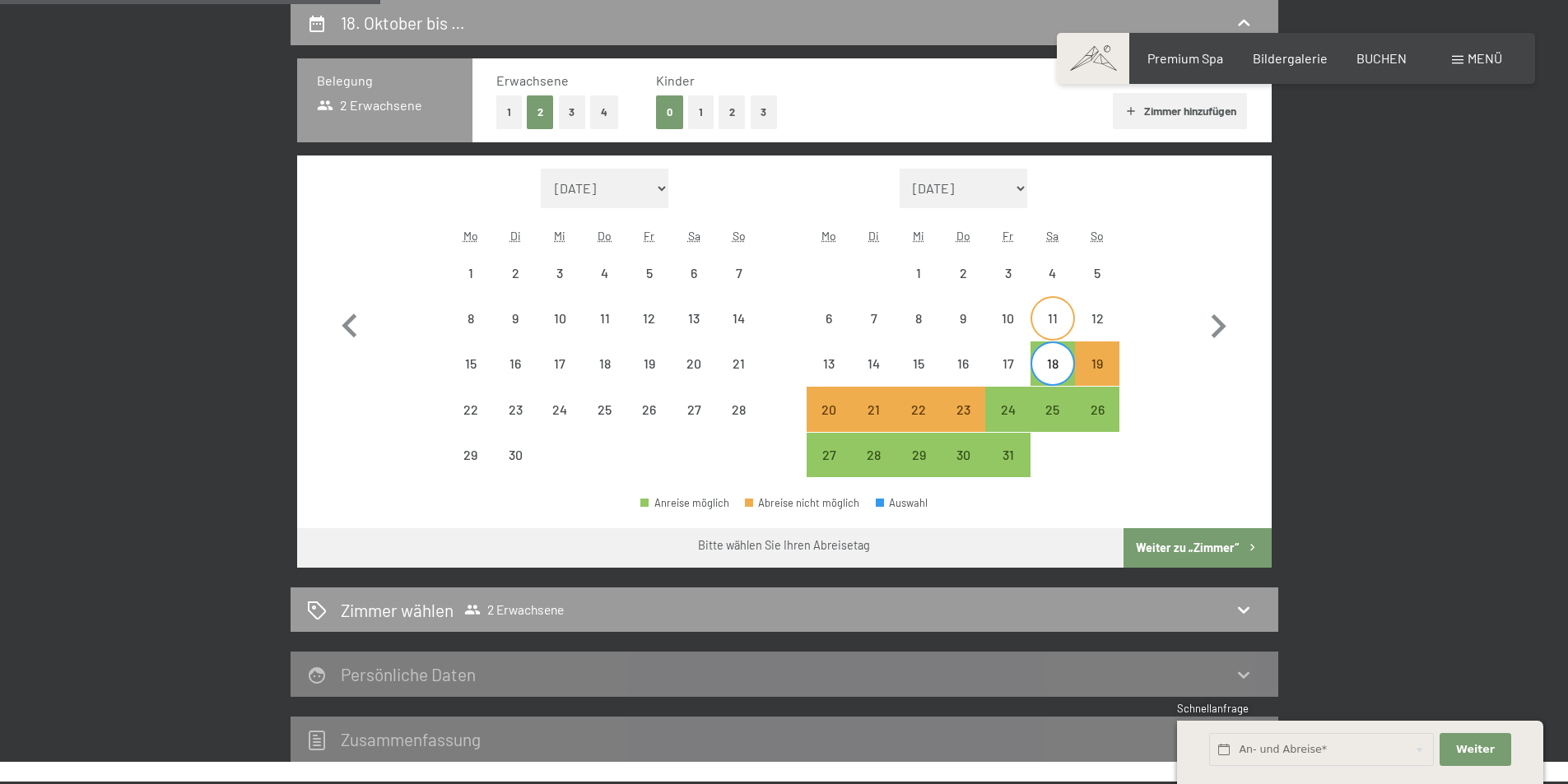
click at [1056, 308] on div "11" at bounding box center [1053, 318] width 42 height 41
select select "2025-09-01"
select select "2025-10-01"
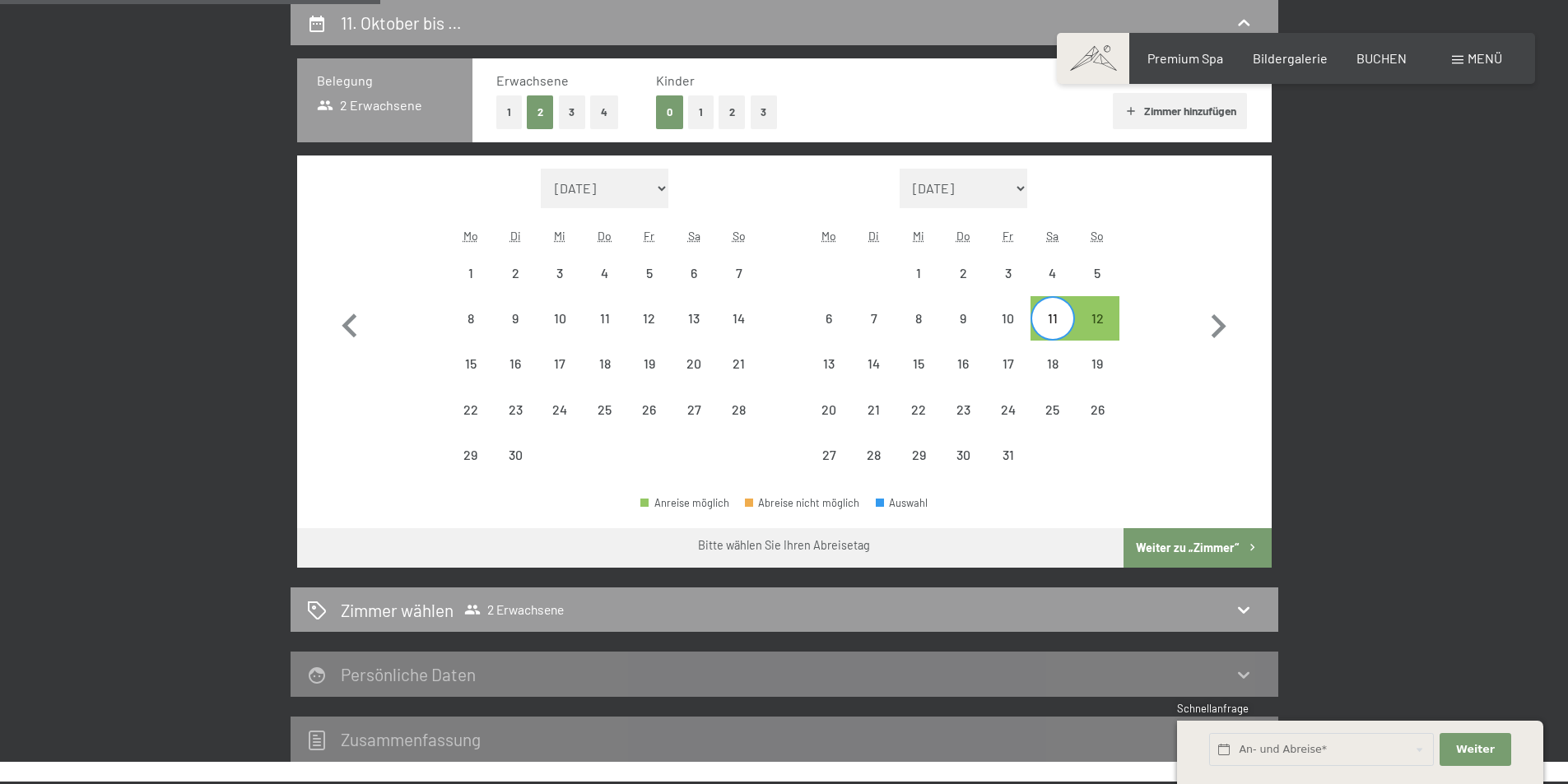
click at [623, 192] on select "August 2025 September 2025 Oktober 2025 November 2025 Dezember 2025 Januar 2026…" at bounding box center [604, 188] width 128 height 40
click at [723, 398] on div "28" at bounding box center [739, 409] width 42 height 41
select select "2025-09-01"
select select "2025-10-01"
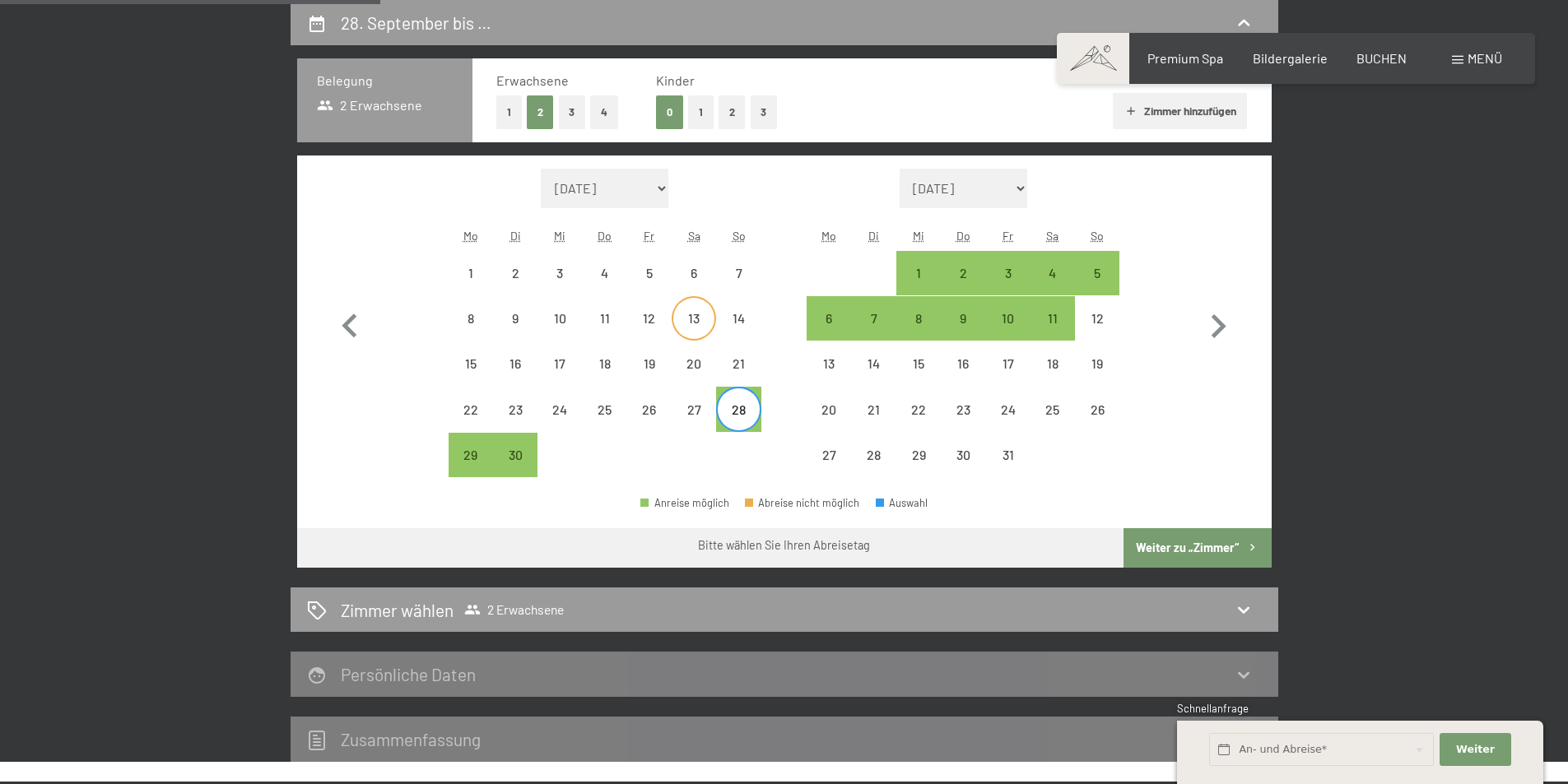
click at [706, 329] on div "13" at bounding box center [693, 332] width 42 height 41
select select "2025-09-01"
select select "2025-10-01"
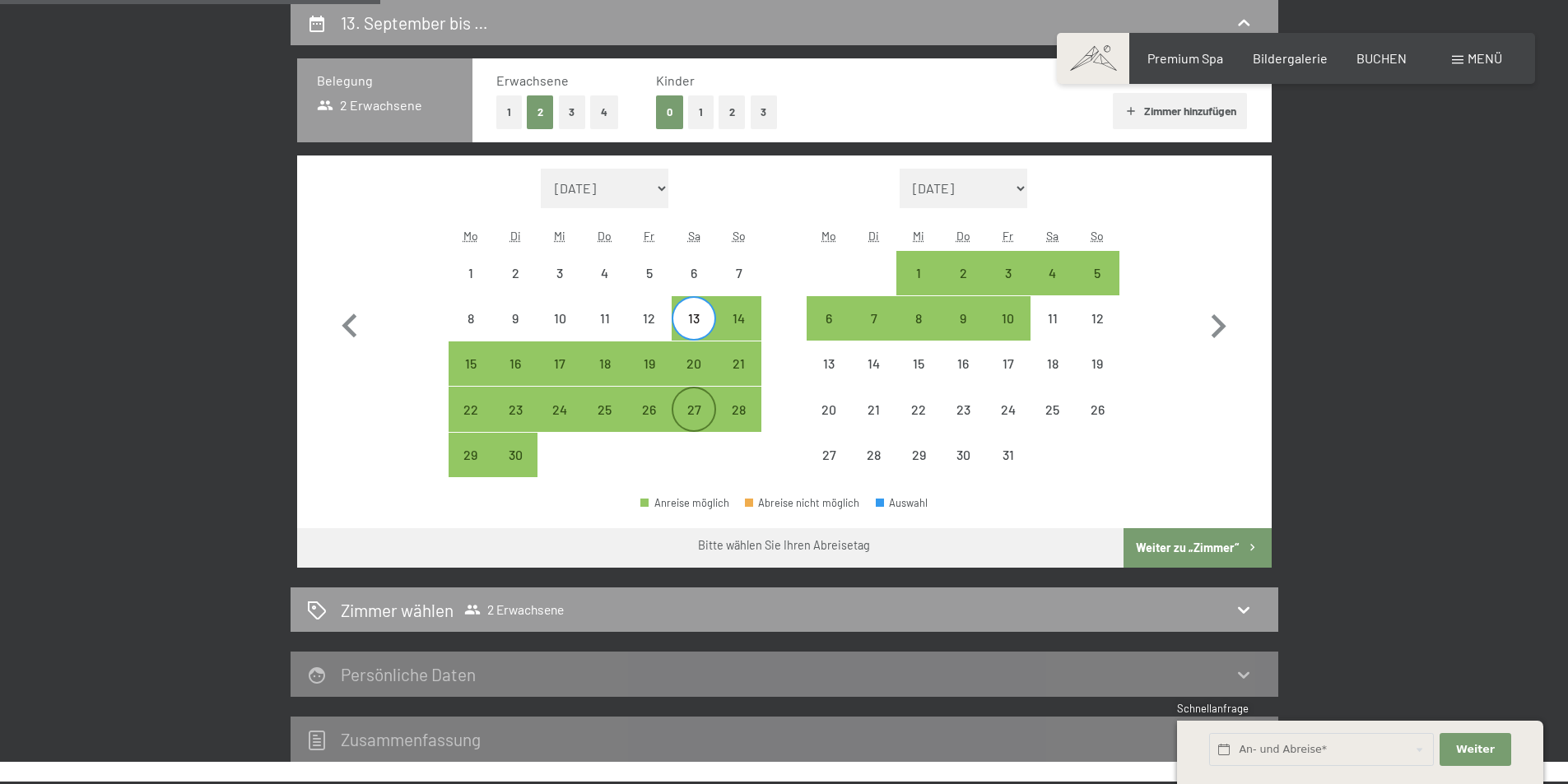
click at [690, 403] on div "27" at bounding box center [693, 424] width 42 height 41
select select "2025-09-01"
select select "2025-10-01"
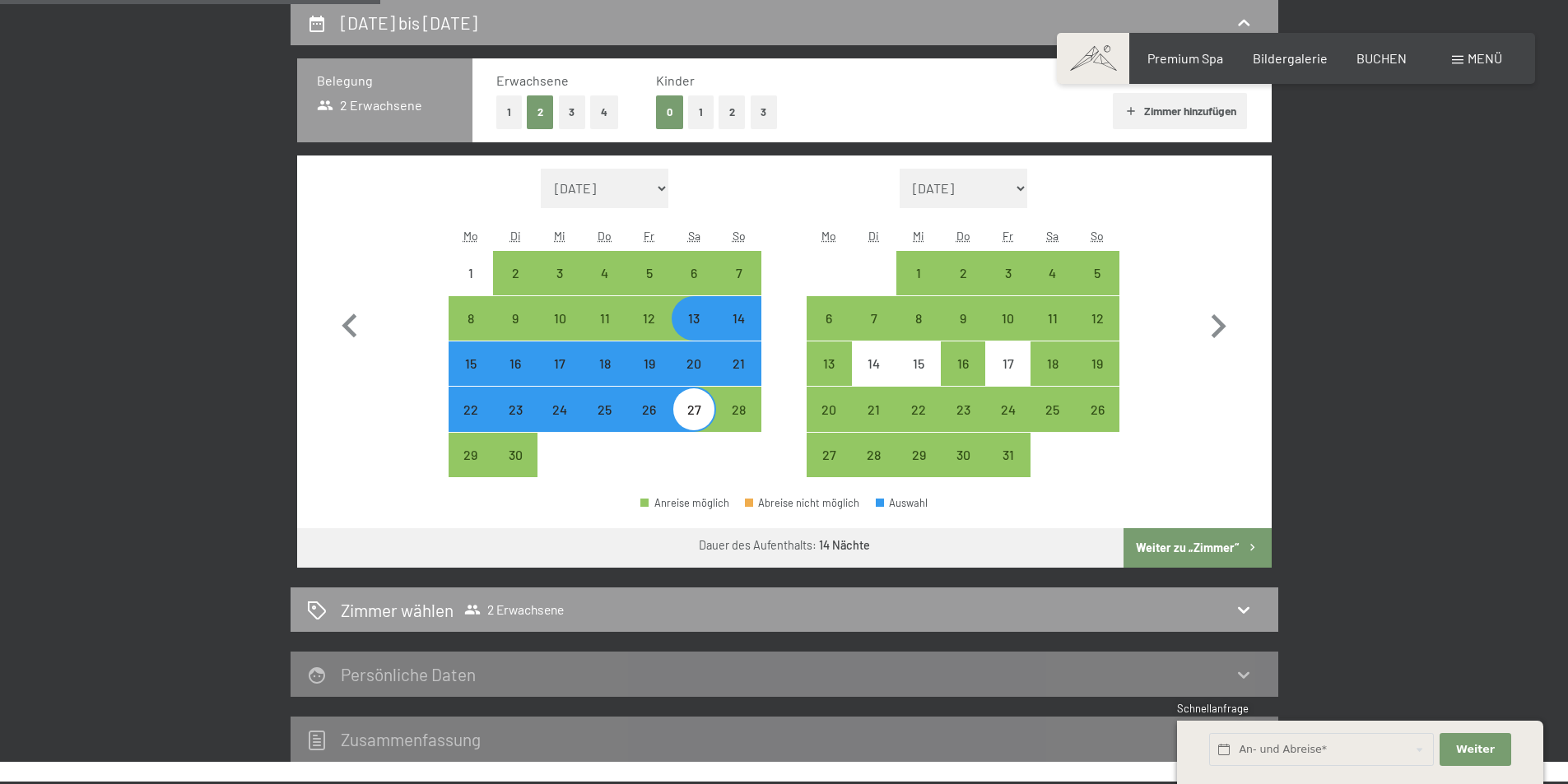
click at [690, 403] on div "27" at bounding box center [693, 424] width 42 height 41
select select "2025-09-01"
select select "2025-10-01"
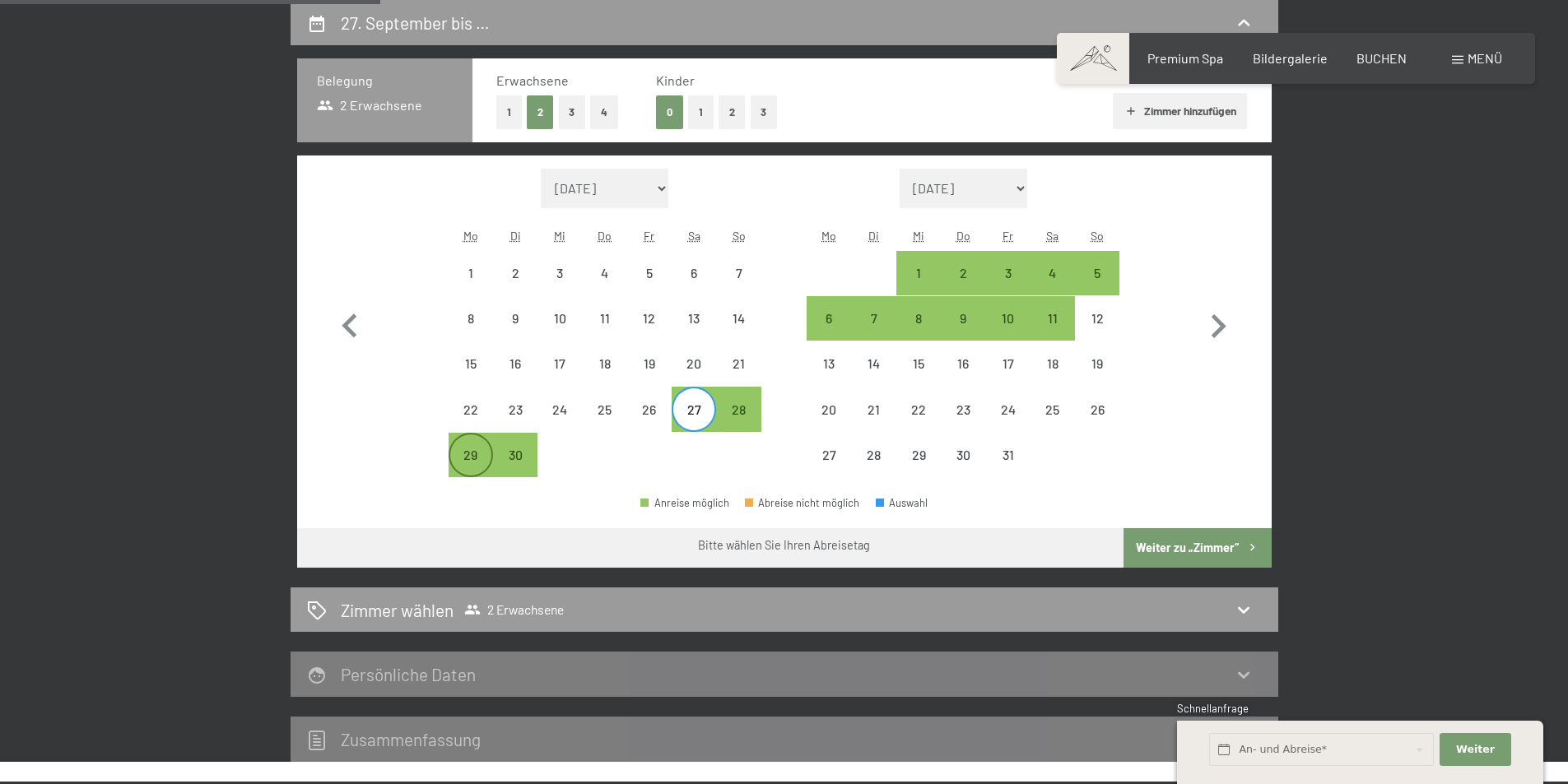
click at [478, 452] on div "29" at bounding box center [471, 469] width 42 height 41
select select "2025-09-01"
select select "2025-10-01"
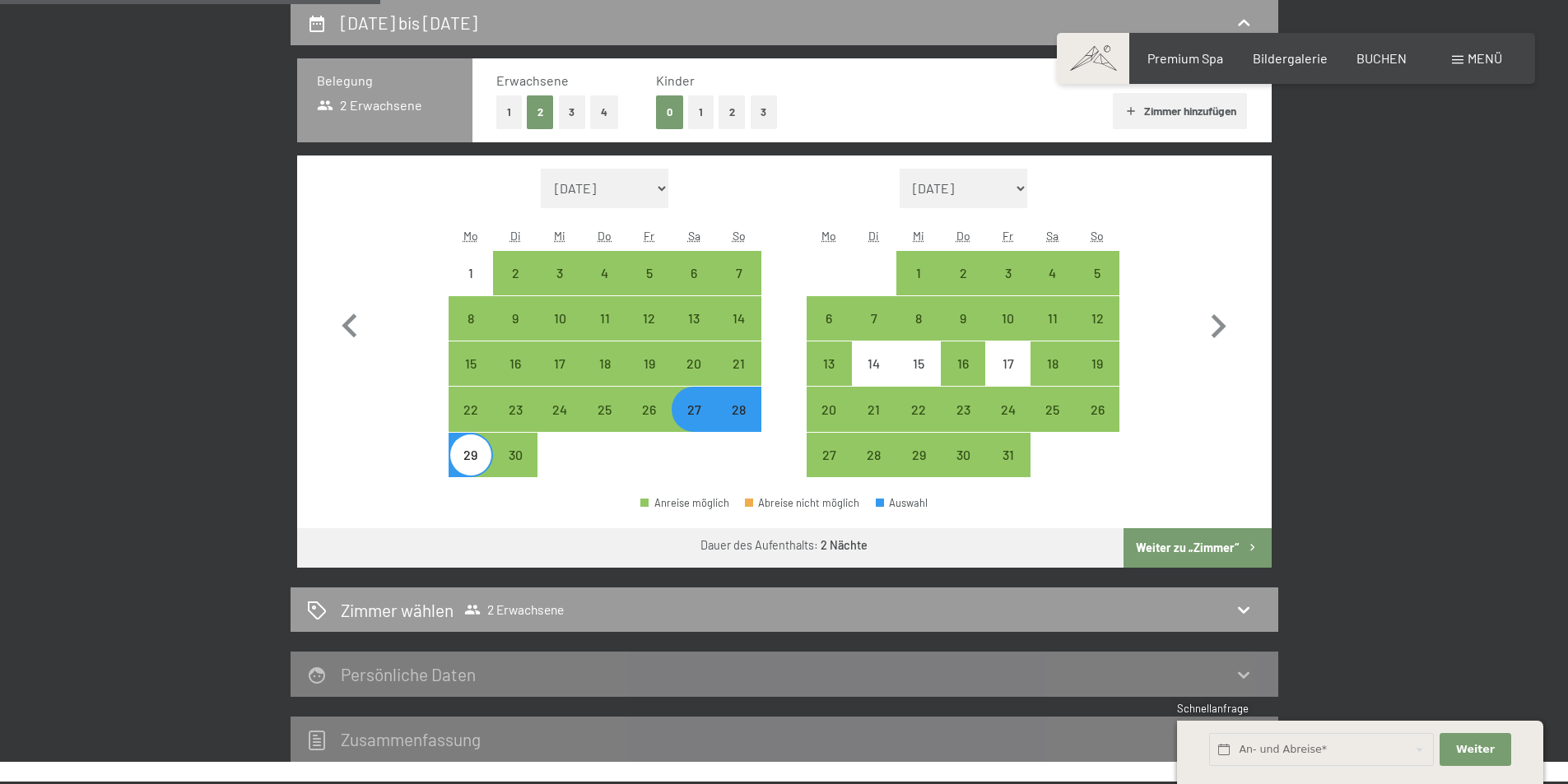
click at [1226, 549] on button "Weiter zu „Zimmer“" at bounding box center [1197, 547] width 148 height 40
select select "2025-09-01"
select select "2025-10-01"
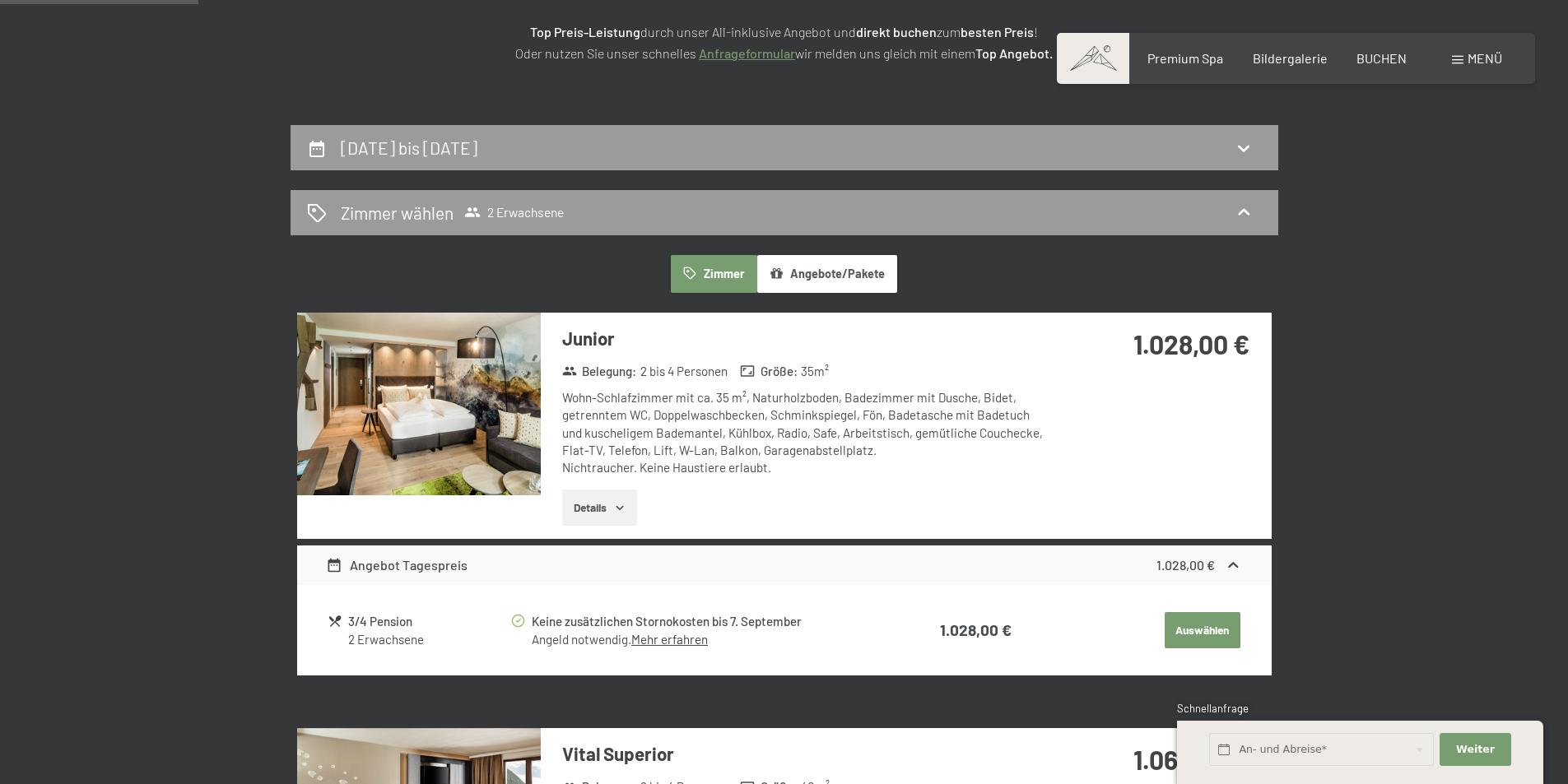
scroll to position [0, 0]
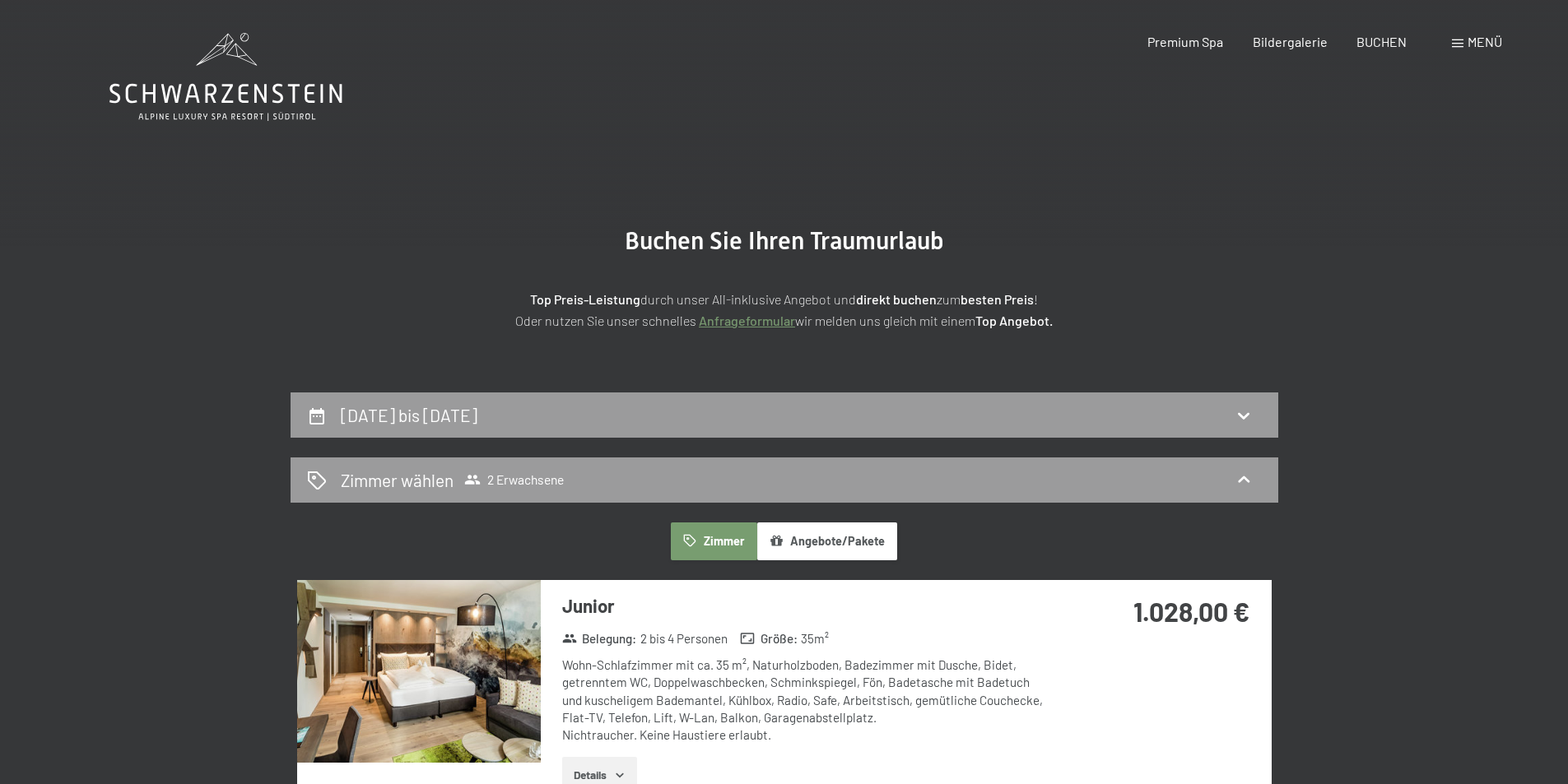
click at [724, 432] on span "Einwilligung Marketing*" at bounding box center [694, 440] width 136 height 17
click at [618, 432] on input "Einwilligung Marketing*" at bounding box center [610, 440] width 17 height 17
checkbox input "false"
click at [721, 413] on div "27. September bis 29. September 2025" at bounding box center [784, 415] width 955 height 24
select select "2025-09-01"
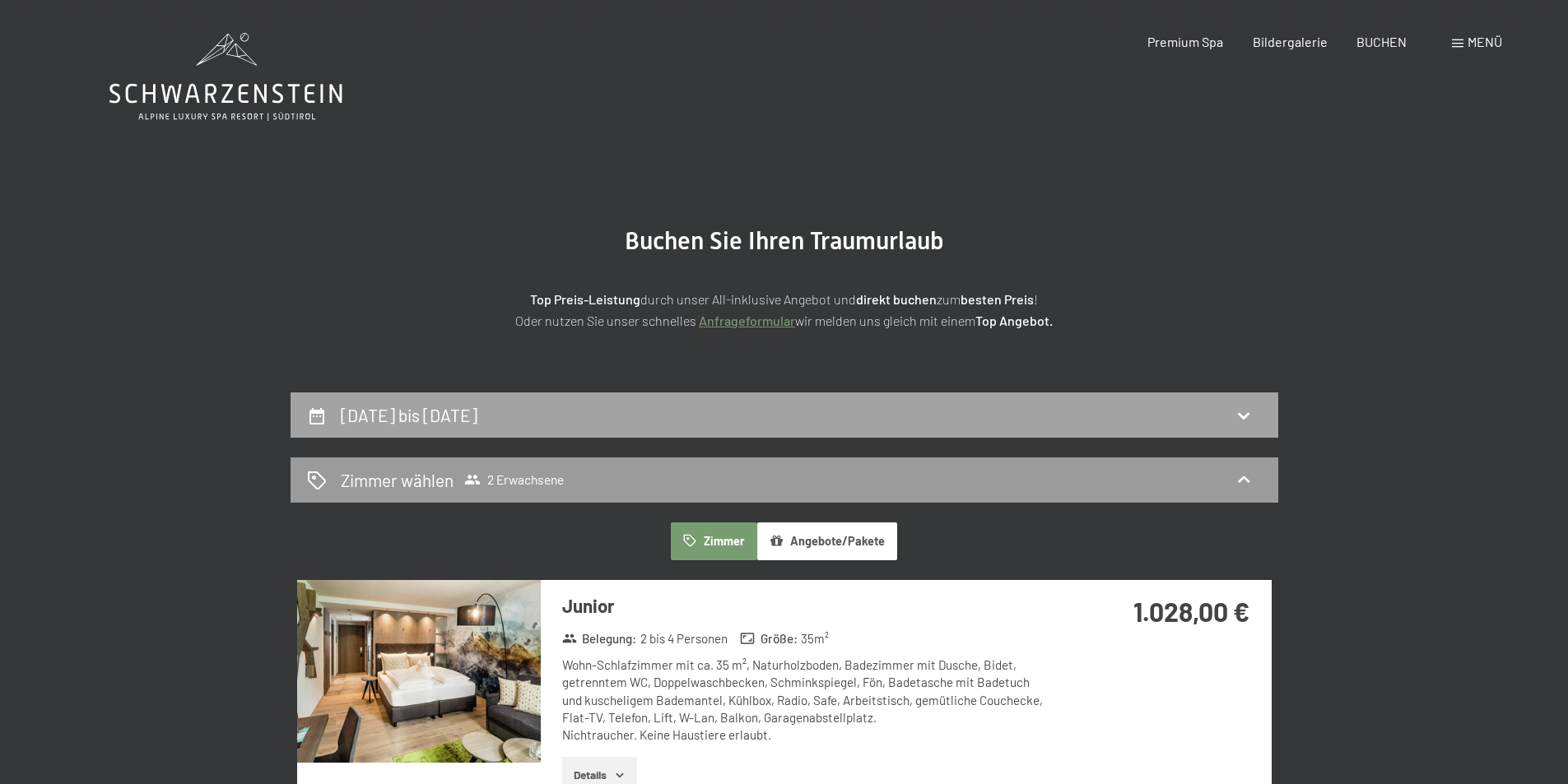
select select "2025-10-01"
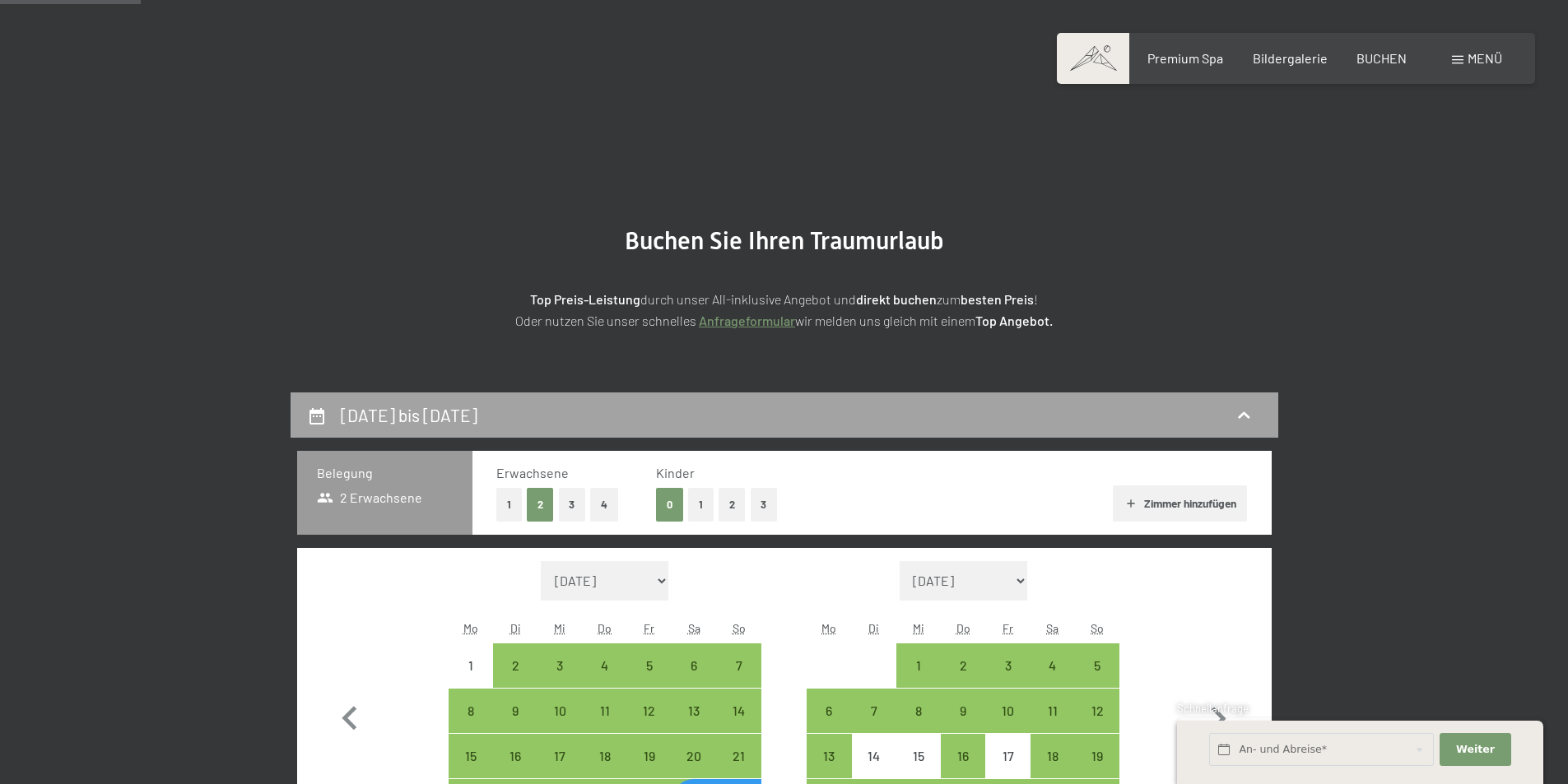
scroll to position [392, 0]
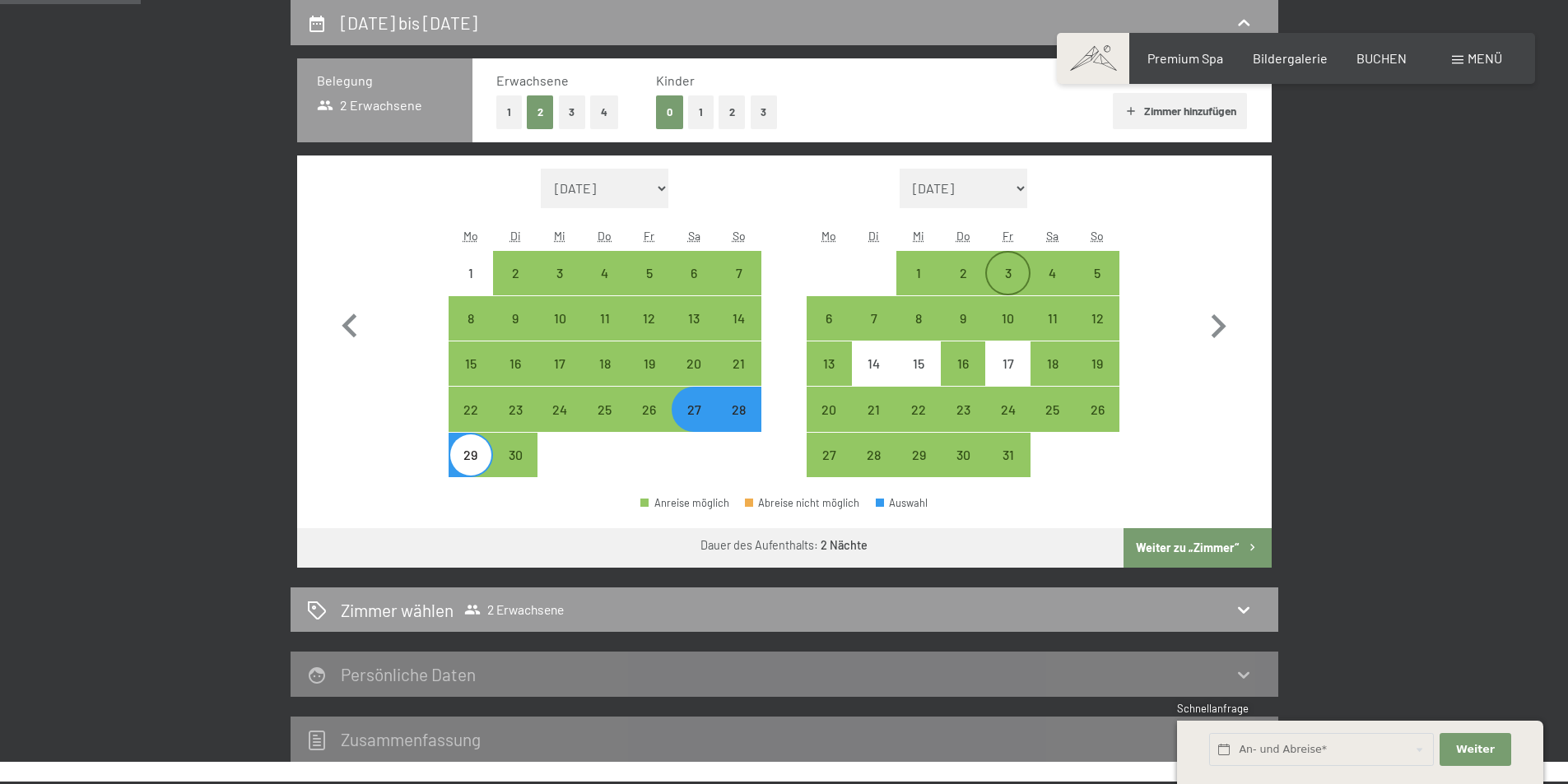
click at [1015, 270] on div "3" at bounding box center [1007, 287] width 42 height 41
select select "2025-09-01"
select select "2025-10-01"
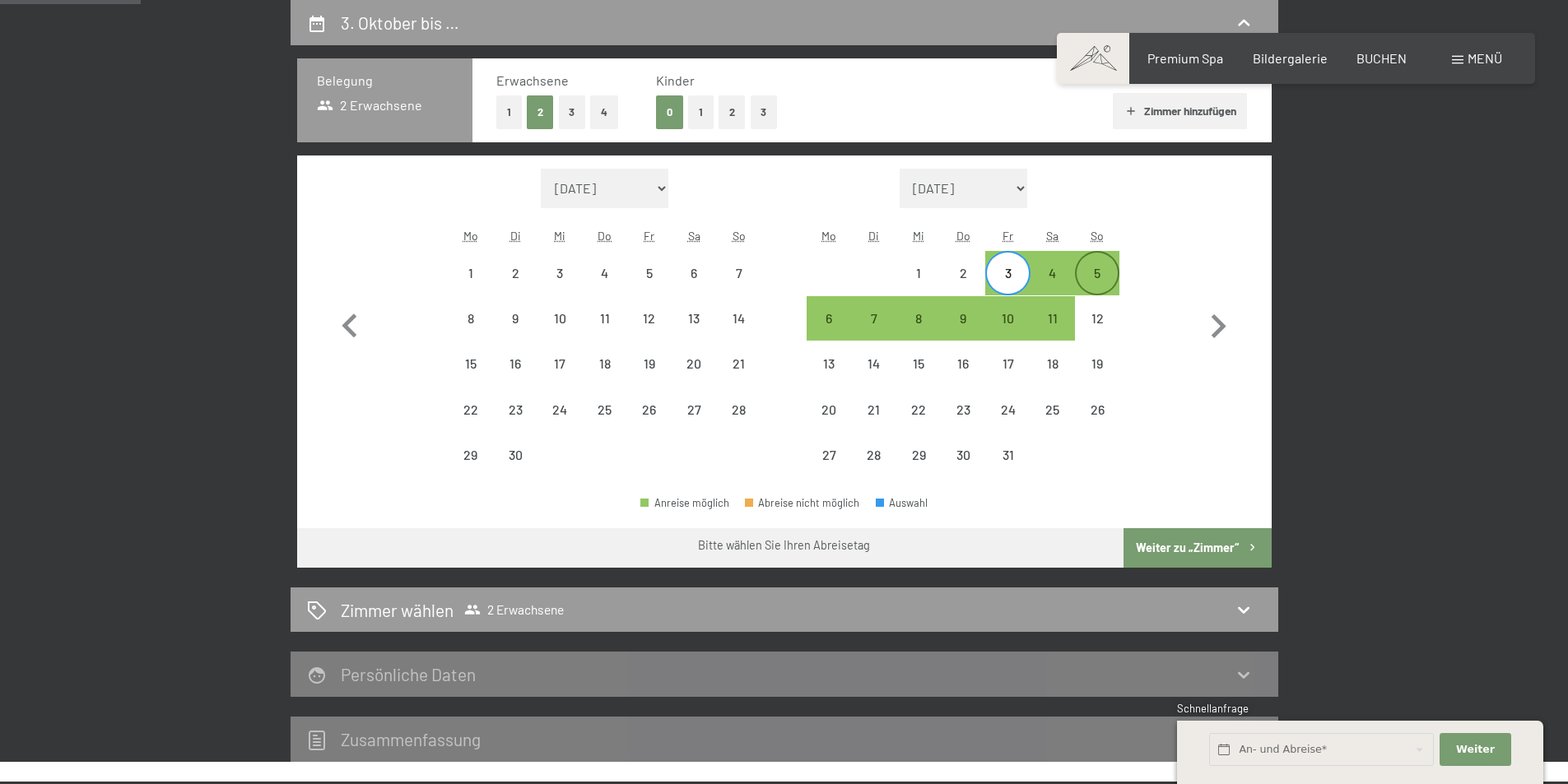
click at [1081, 272] on div "5" at bounding box center [1097, 287] width 42 height 41
select select "2025-09-01"
select select "2025-10-01"
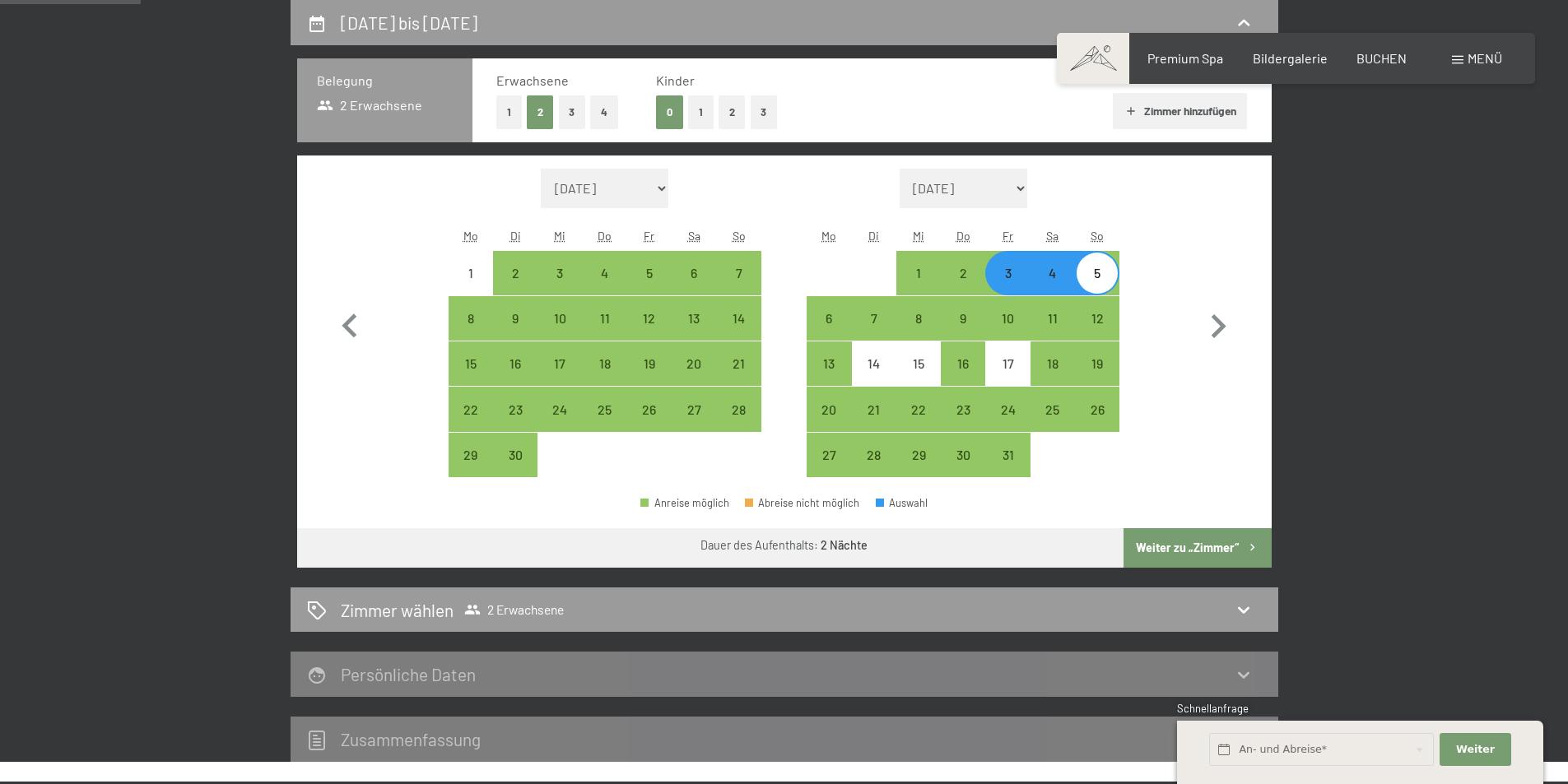
click at [1205, 549] on button "Weiter zu „Zimmer“" at bounding box center [1197, 547] width 148 height 40
select select "2025-09-01"
select select "2025-10-01"
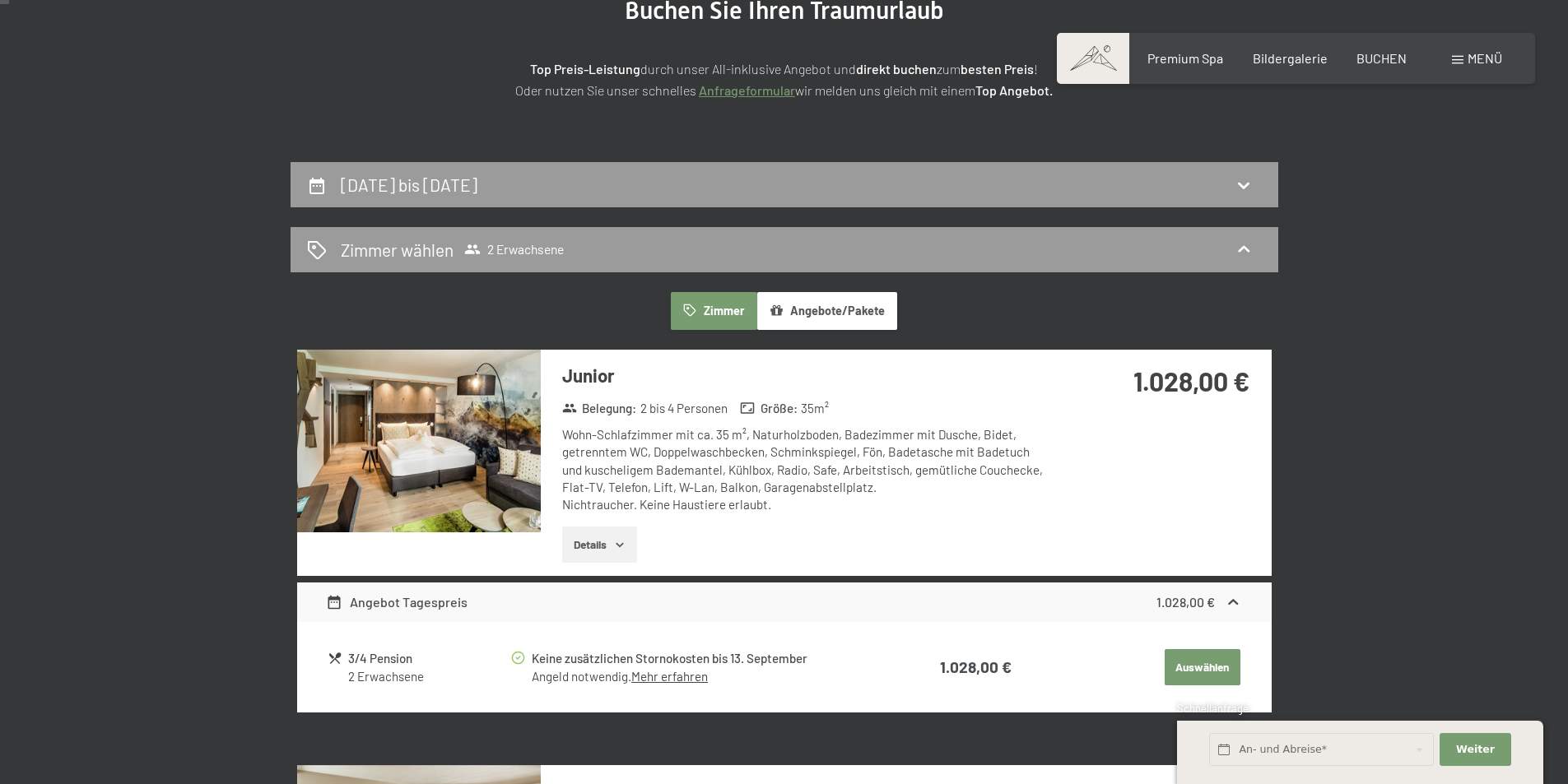
scroll to position [0, 0]
